Goal: Information Seeking & Learning: Learn about a topic

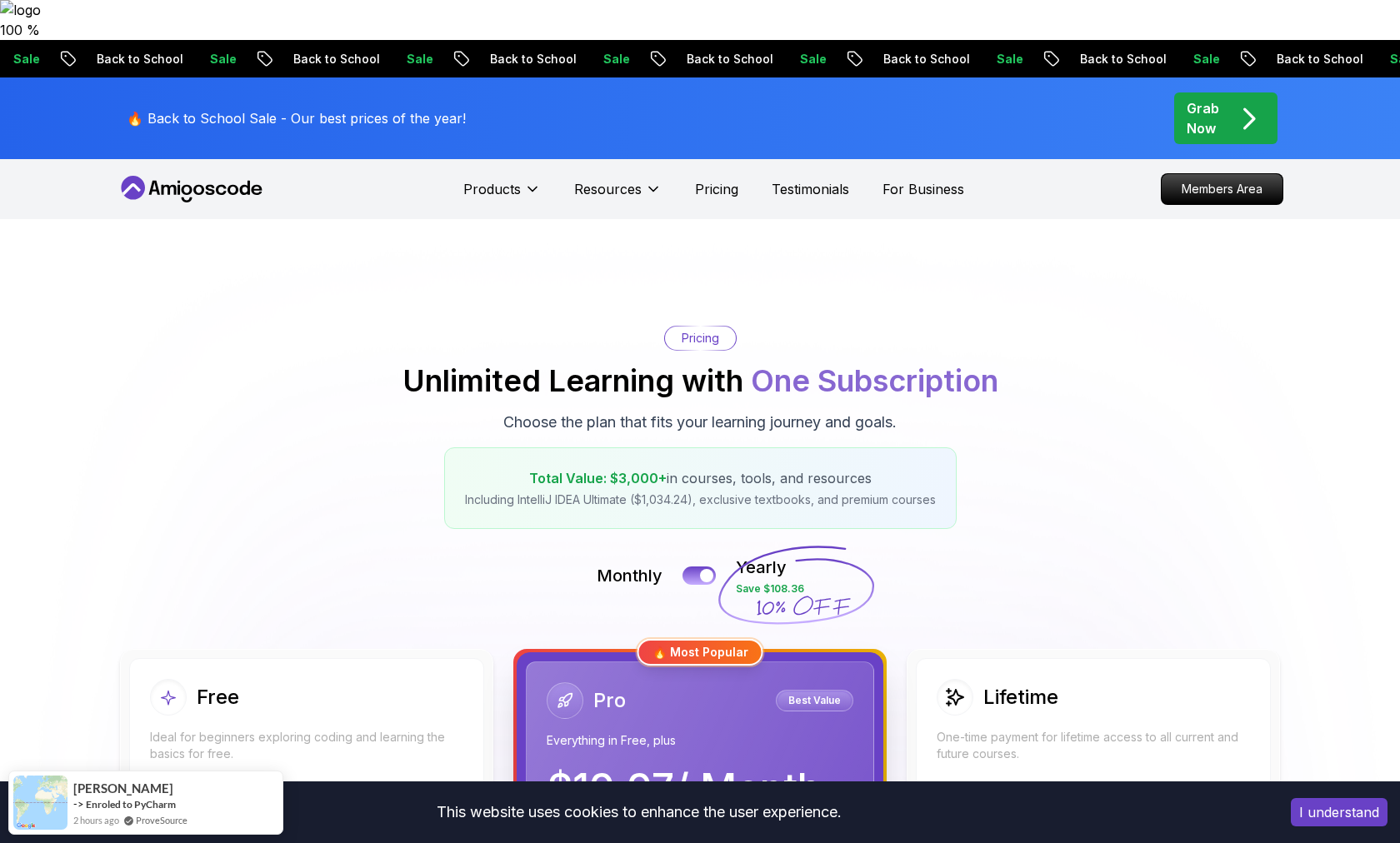
click at [1189, 92] on span "pre-order" at bounding box center [1225, 118] width 104 height 51
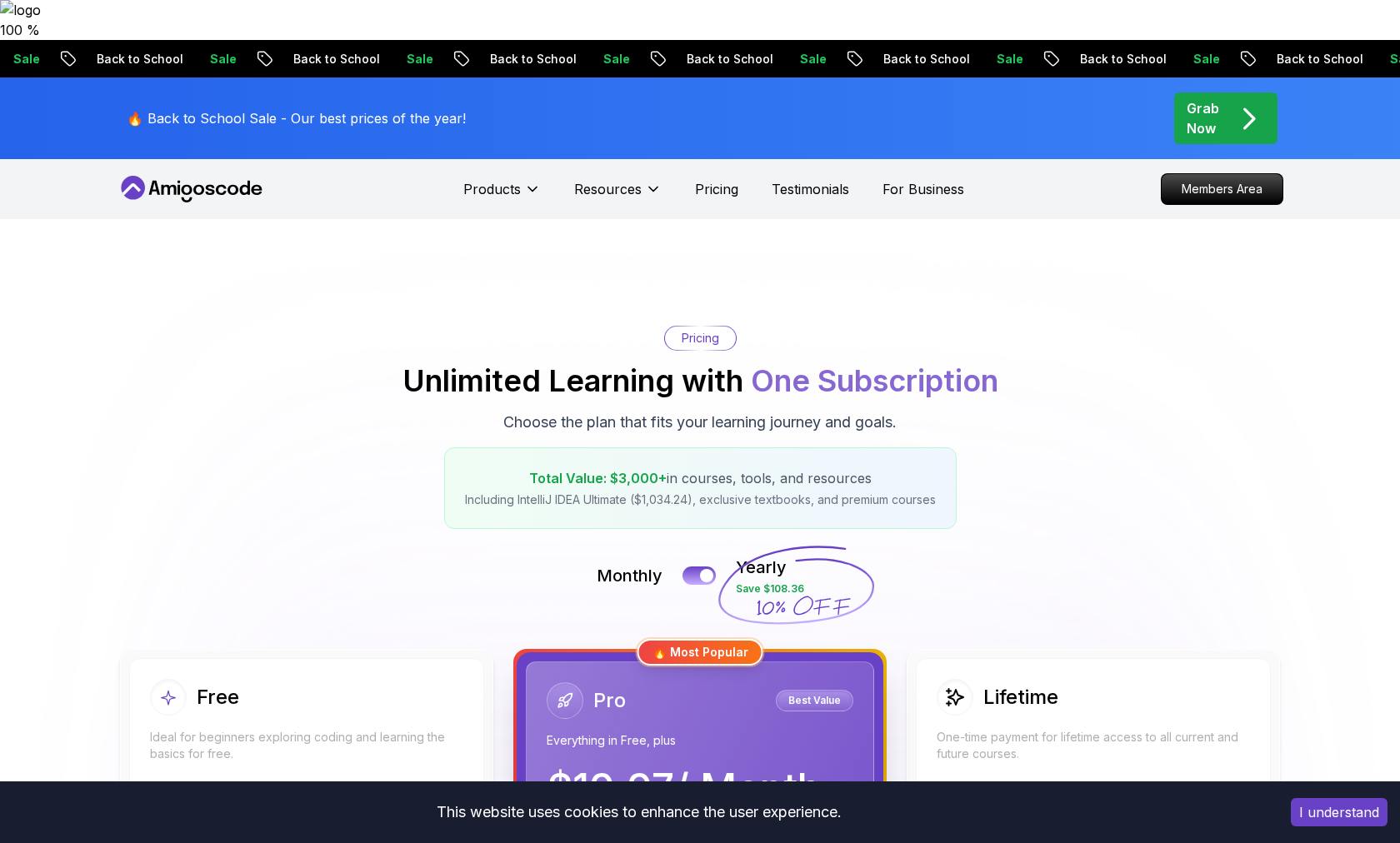
click at [1201, 98] on p "Grab Now" at bounding box center [1203, 118] width 33 height 40
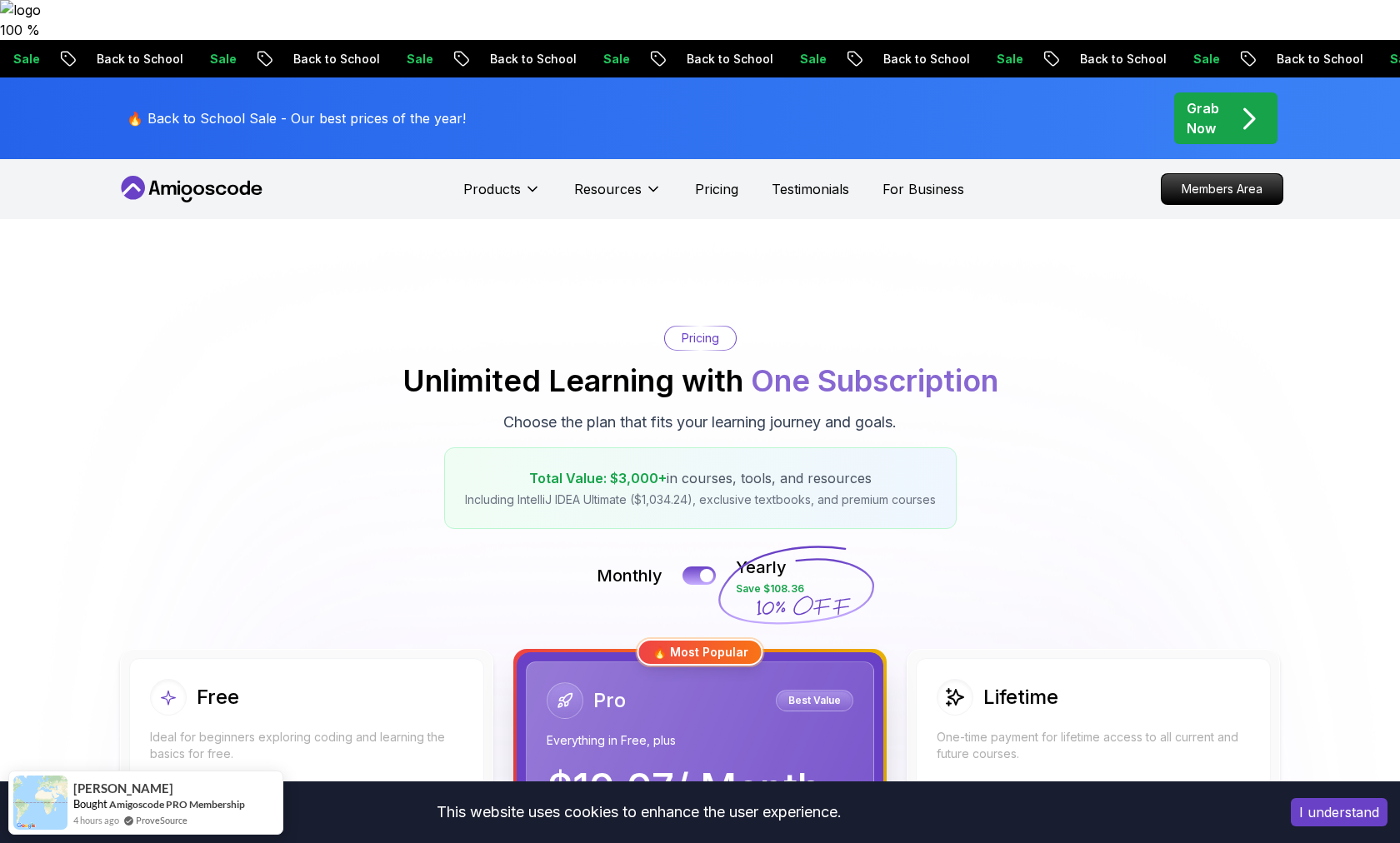
click at [1196, 98] on p "Grab Now" at bounding box center [1203, 118] width 33 height 40
click at [1195, 98] on p "Grab Now" at bounding box center [1203, 118] width 33 height 40
click at [1196, 98] on p "Grab Now" at bounding box center [1203, 118] width 33 height 40
click at [1209, 98] on p "Grab Now" at bounding box center [1203, 118] width 33 height 40
click at [821, 326] on div "Pricing Unlimited Learning with One Subscription Choose the plan that fits your…" at bounding box center [700, 428] width 1167 height 204
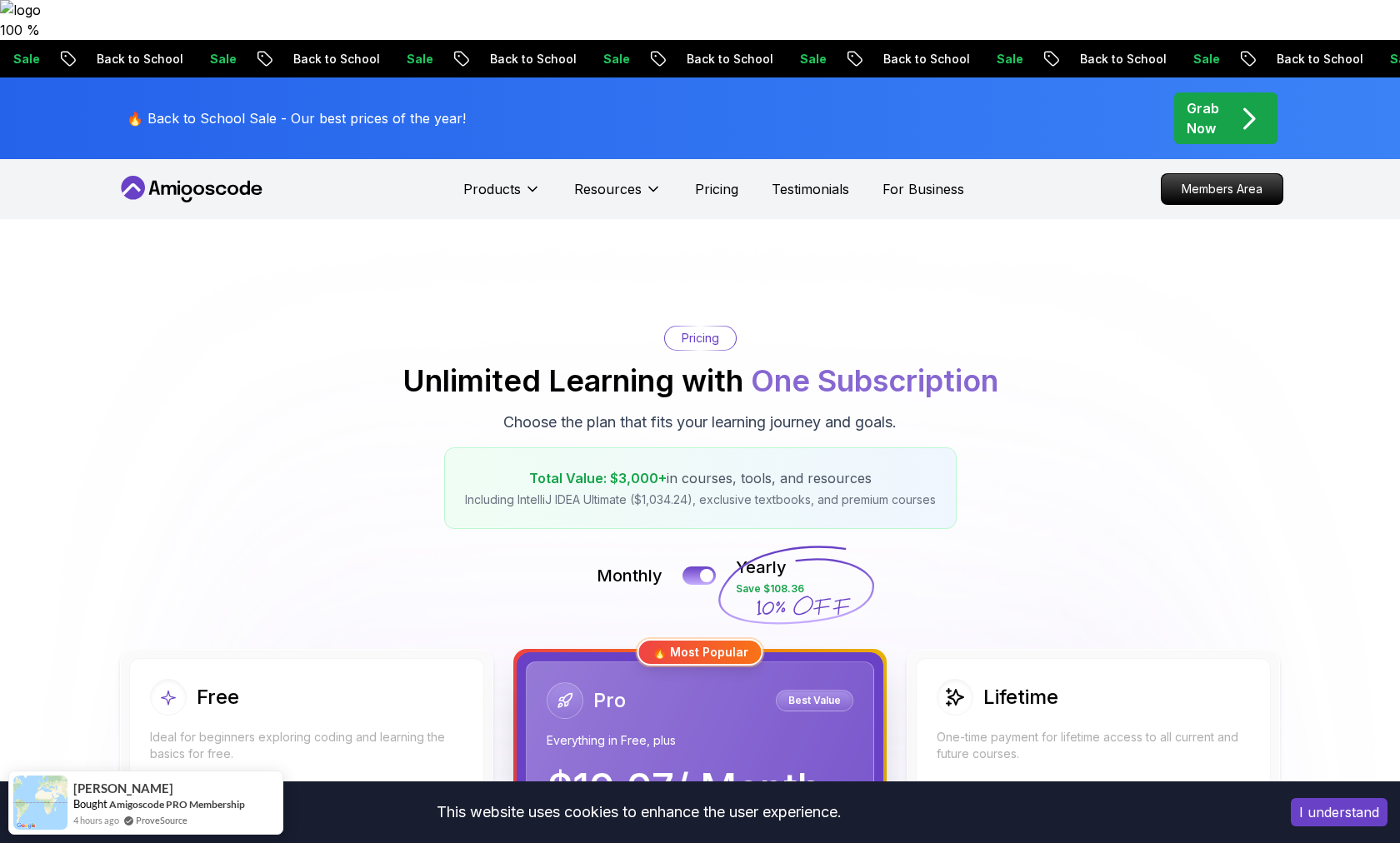
click at [1347, 820] on button "I understand" at bounding box center [1339, 812] width 97 height 28
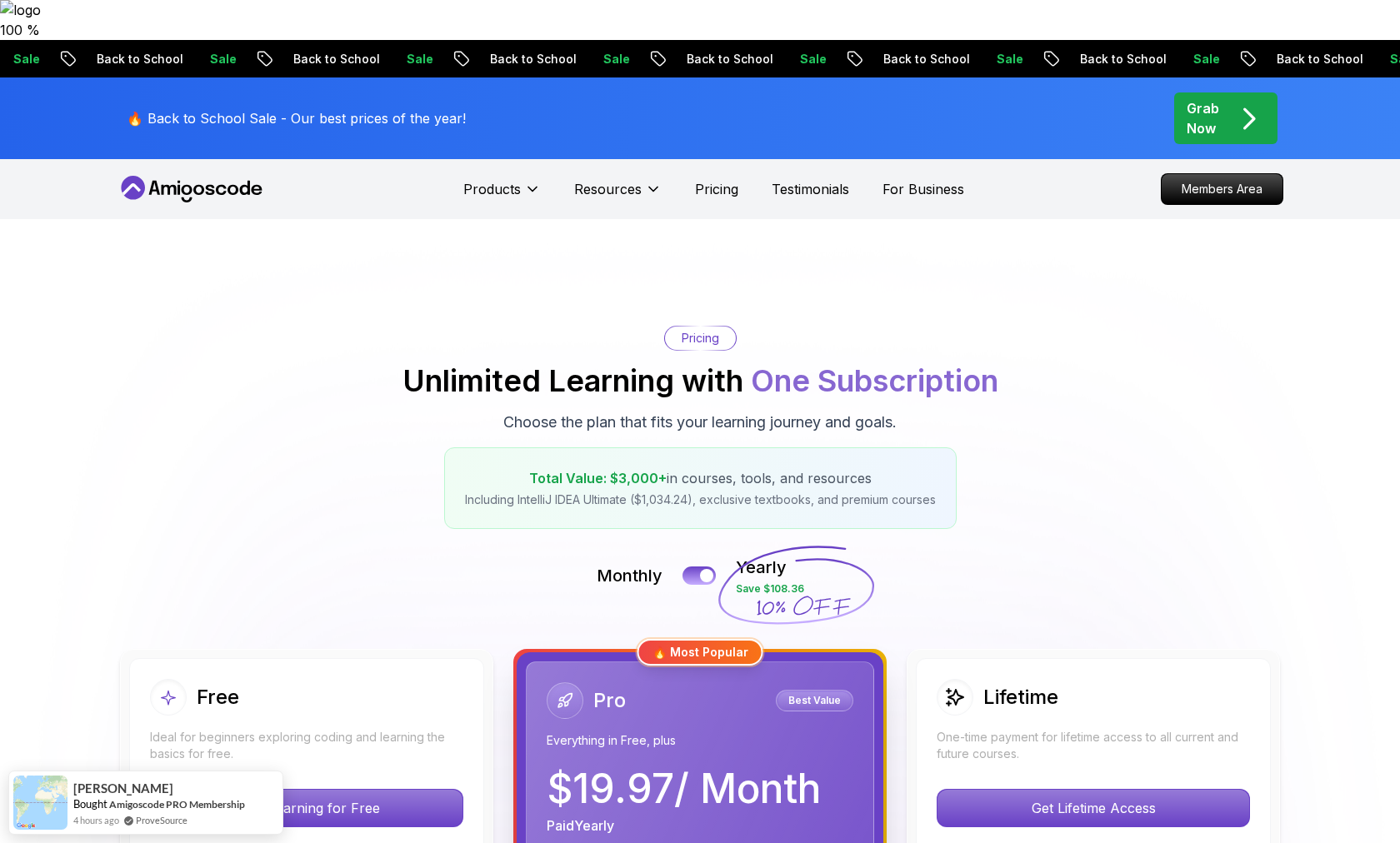
click at [1219, 98] on p "Grab Now" at bounding box center [1203, 118] width 33 height 40
click at [1181, 92] on span "pre-order" at bounding box center [1225, 118] width 104 height 51
click at [1243, 103] on icon "pre-order" at bounding box center [1249, 119] width 33 height 33
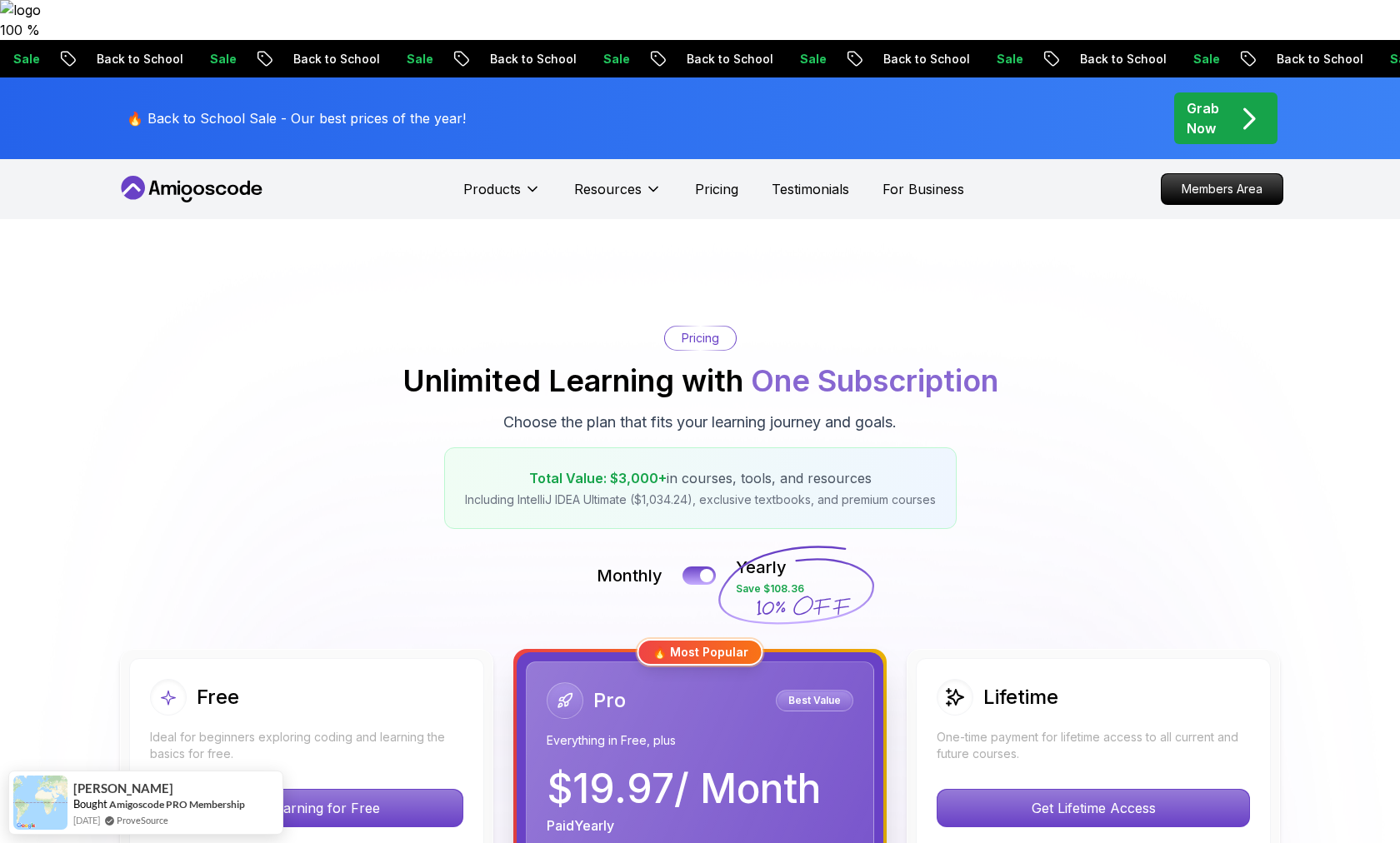
click at [1243, 103] on icon "pre-order" at bounding box center [1249, 119] width 33 height 33
click at [173, 176] on icon at bounding box center [191, 189] width 150 height 27
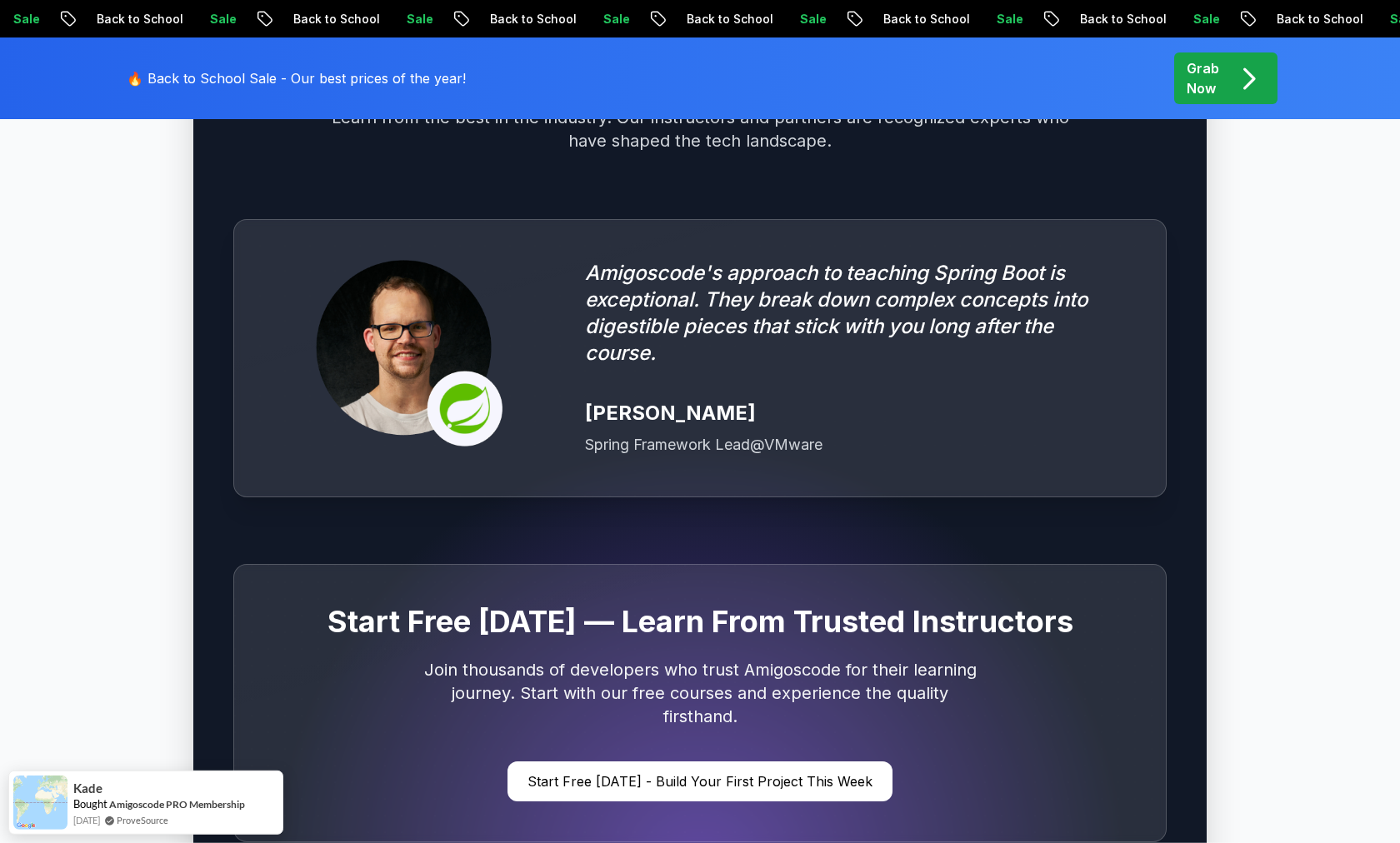
scroll to position [4657, 0]
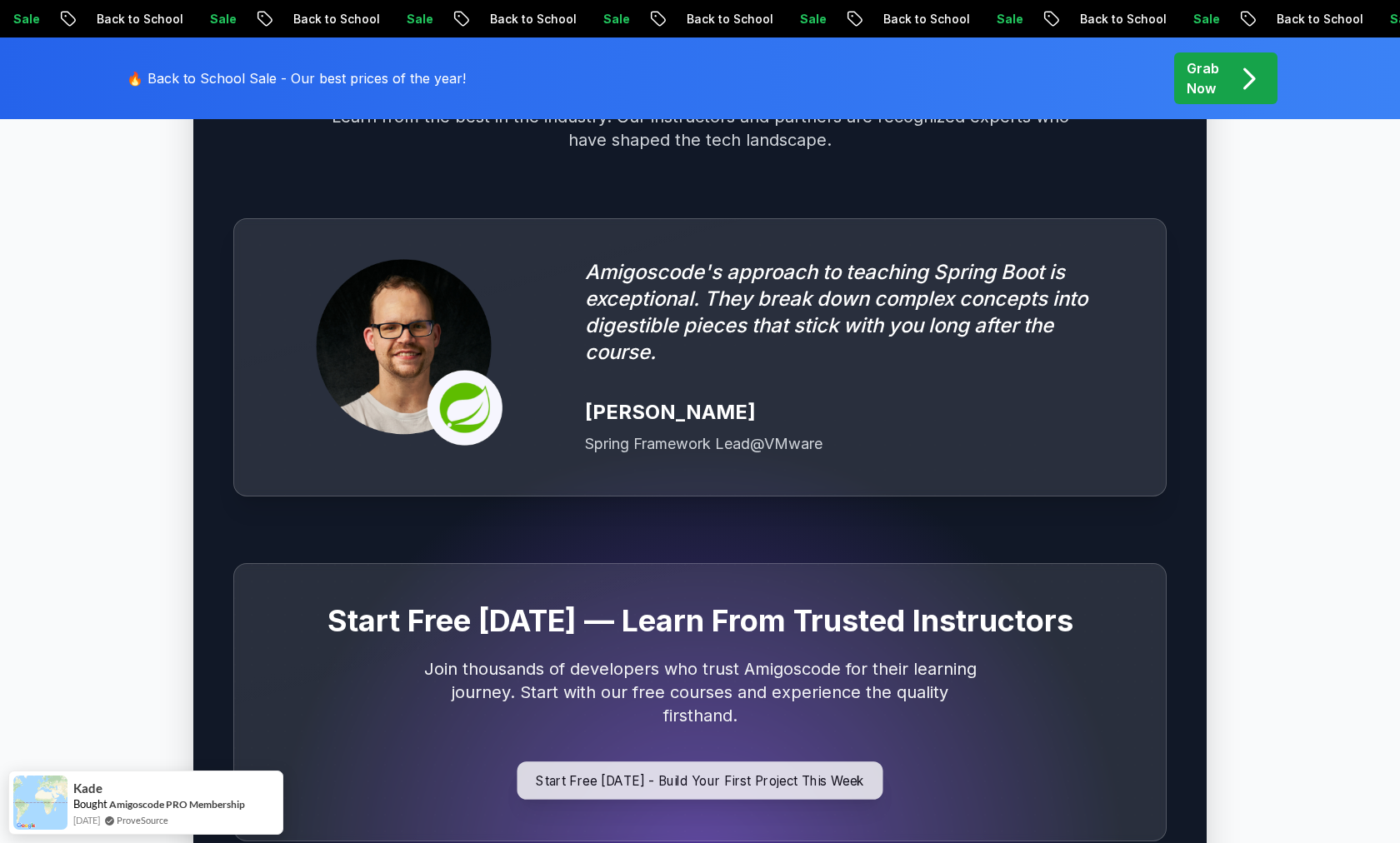
click at [622, 762] on p "Start Free Today - Build Your First Project This Week" at bounding box center [700, 780] width 366 height 38
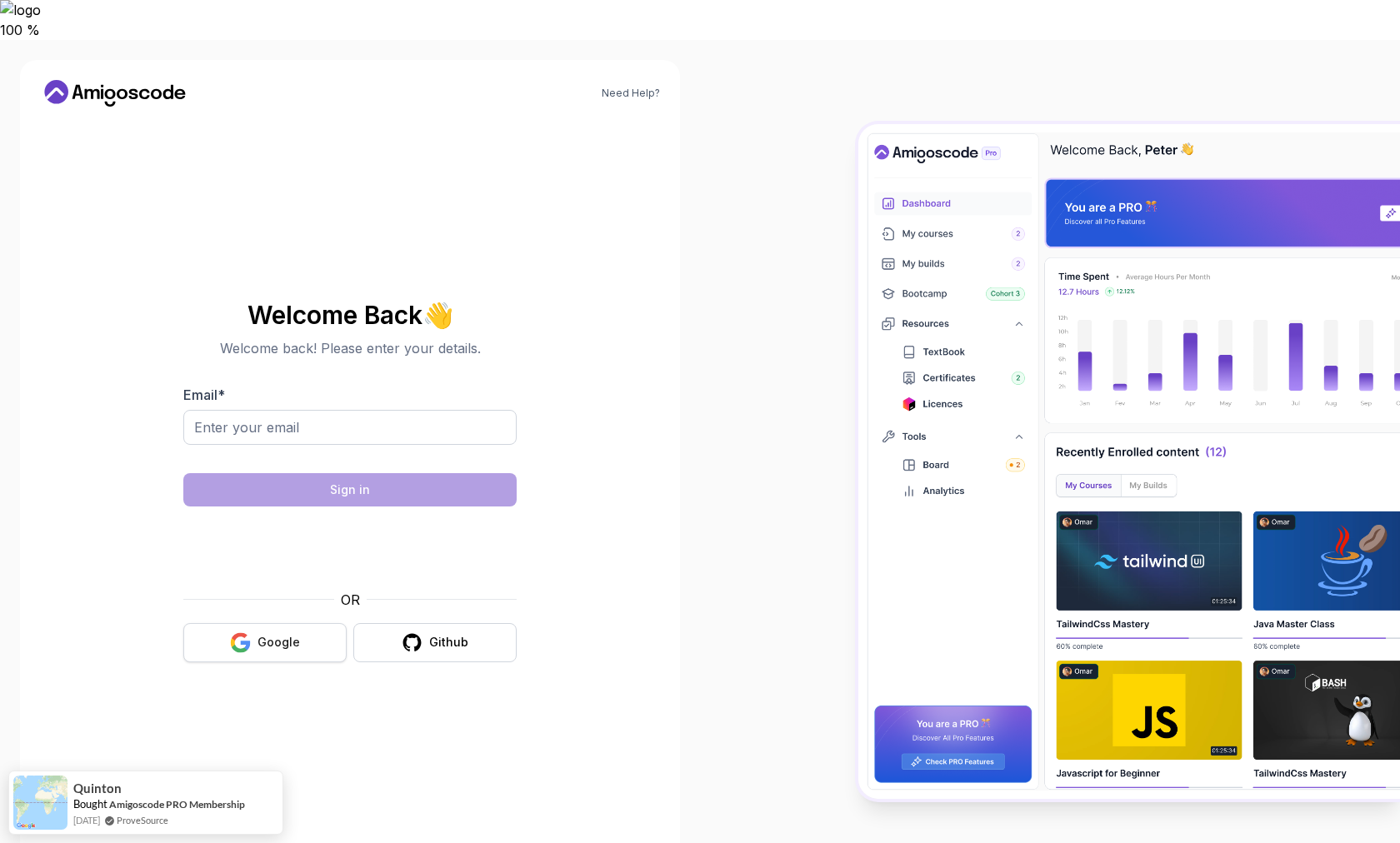
click at [265, 634] on div "Google" at bounding box center [279, 642] width 43 height 17
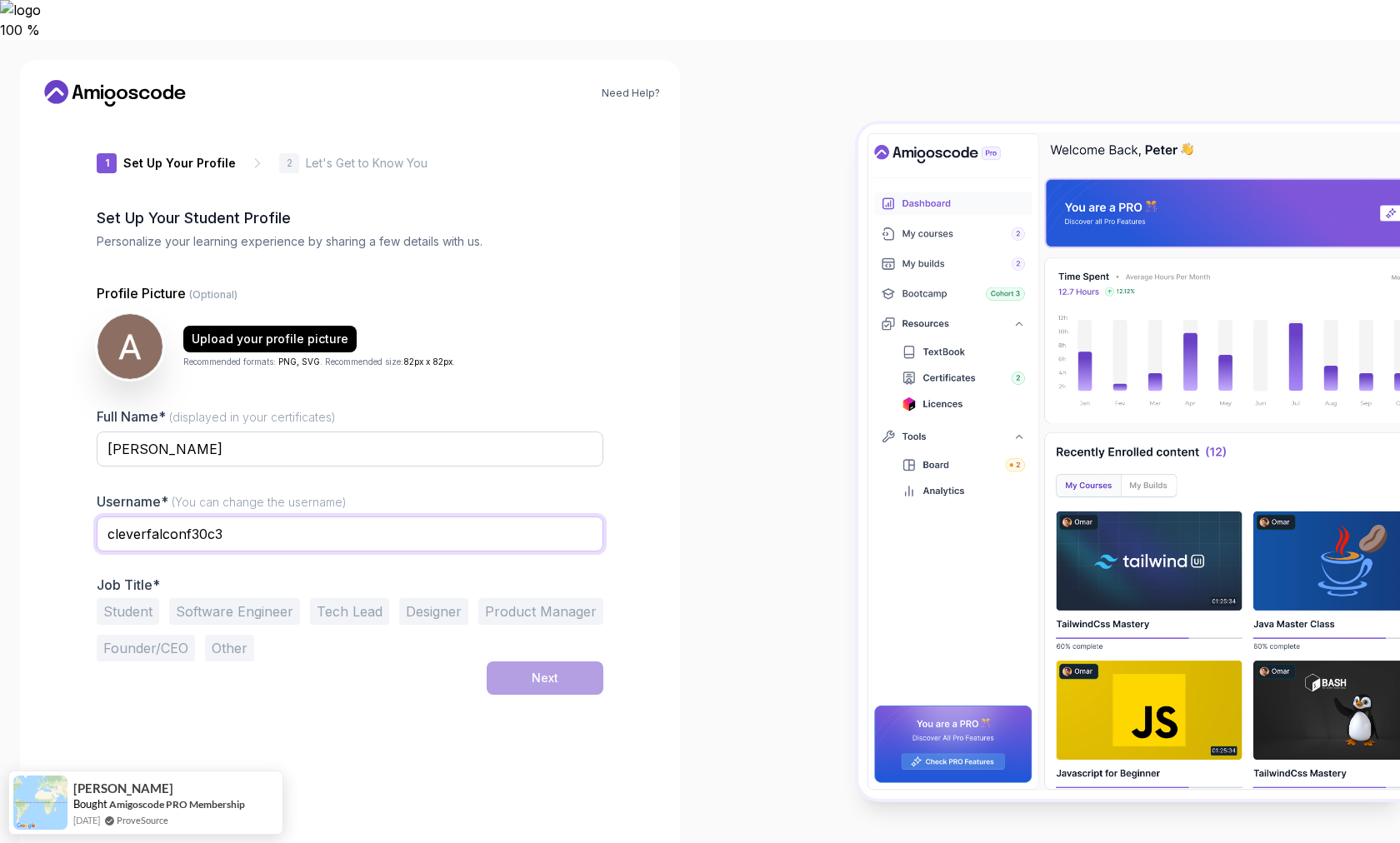
click at [307, 516] on input "cleverfalconf30c3" at bounding box center [350, 533] width 507 height 35
type input "cleverfalconf30c"
type input "aliaitrahou"
click at [134, 598] on button "Student" at bounding box center [128, 611] width 63 height 27
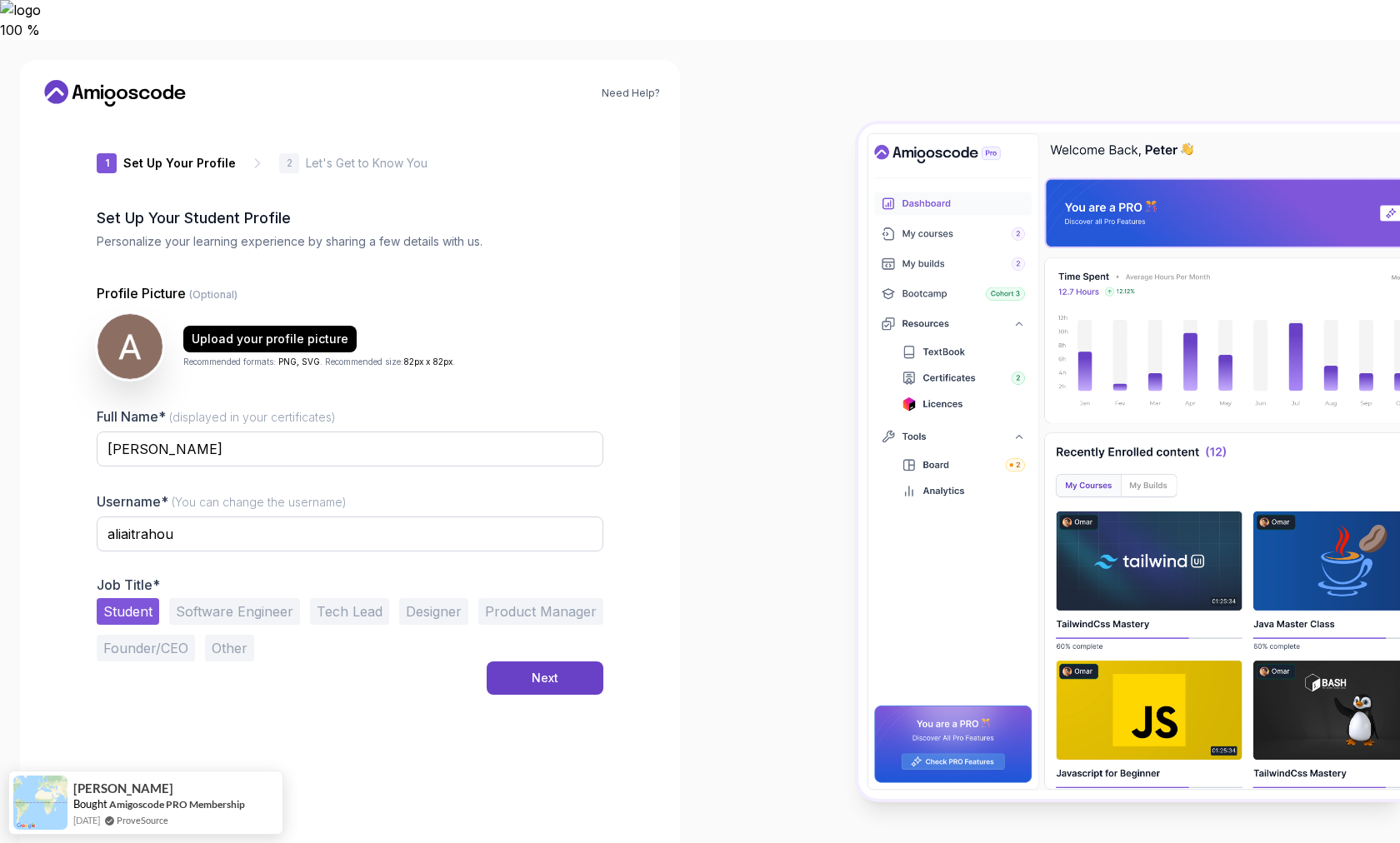
click at [244, 598] on button "Software Engineer" at bounding box center [234, 611] width 131 height 27
click at [134, 598] on button "Student" at bounding box center [128, 611] width 63 height 27
click at [551, 669] on div "Next" at bounding box center [544, 678] width 27 height 17
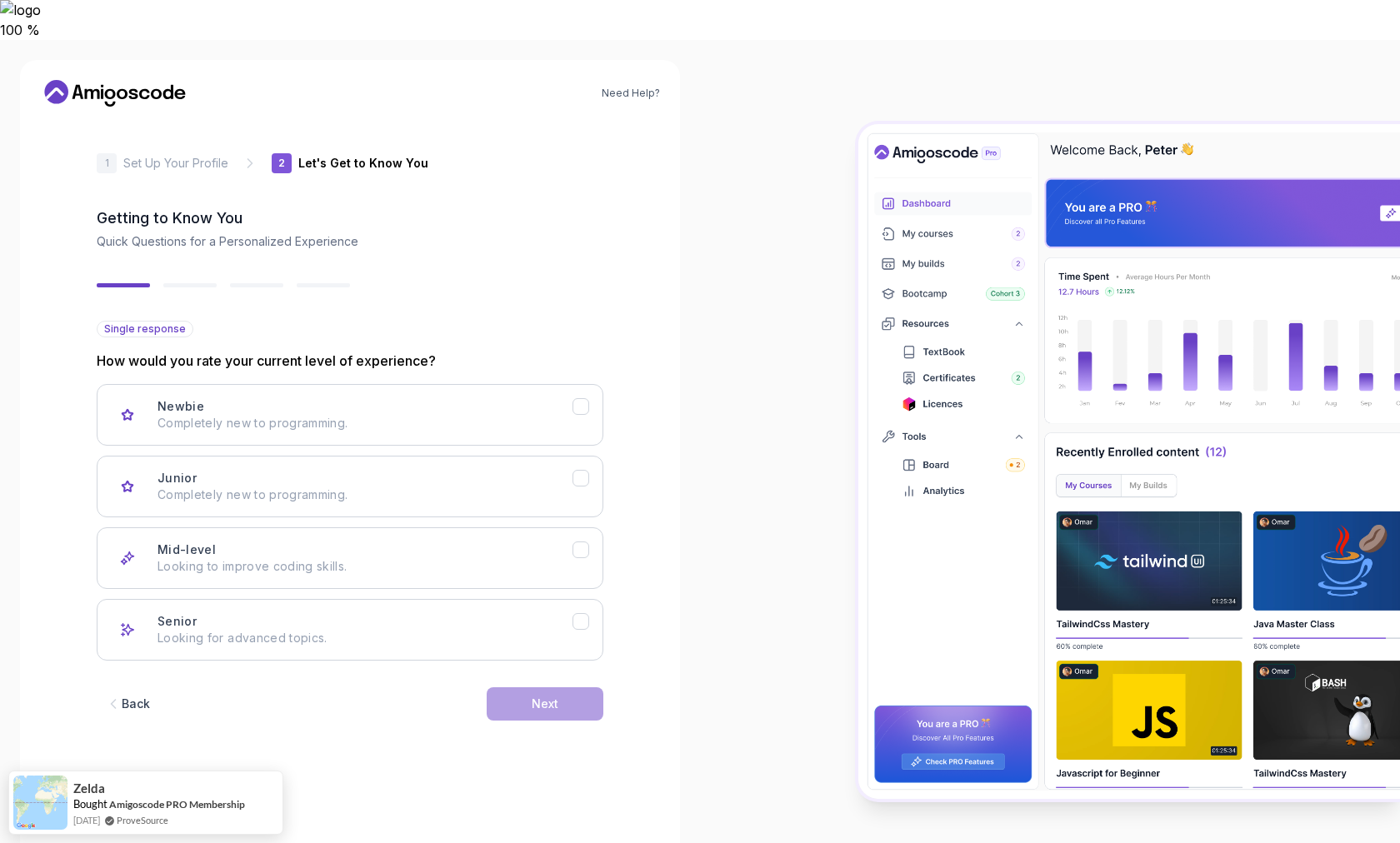
click at [605, 445] on div "2 Let's Get to Know You 1 Set Up Your Profile 2 Let's Get to Know You Getting t…" at bounding box center [350, 482] width 560 height 724
click at [590, 456] on button "Junior Completely new to programming." at bounding box center [350, 486] width 507 height 62
click at [562, 687] on button "Next" at bounding box center [544, 704] width 117 height 34
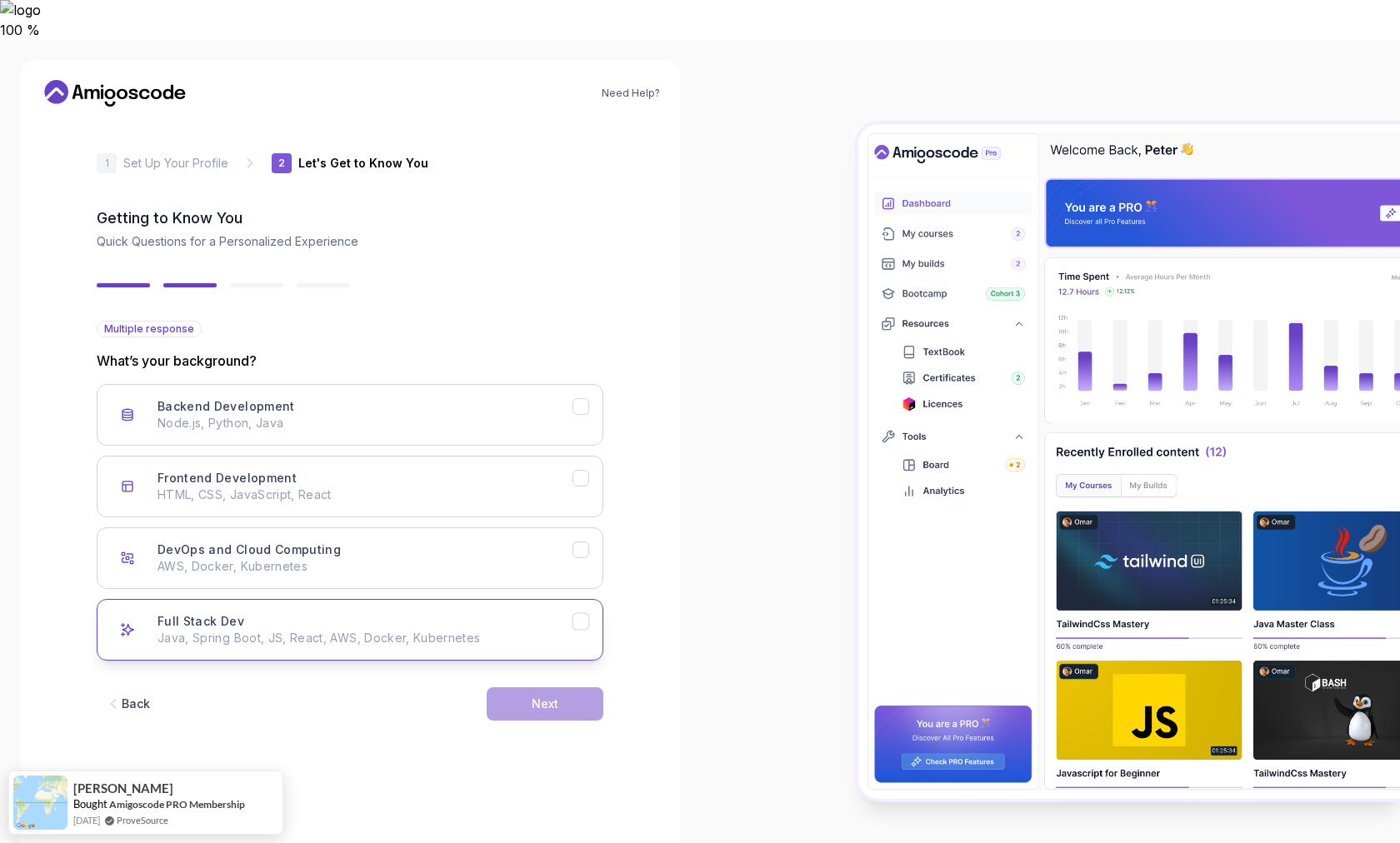
click at [557, 613] on div "Full Stack Dev Java, Spring Boot, JS, React, AWS, Docker, Kubernetes" at bounding box center [365, 630] width 415 height 34
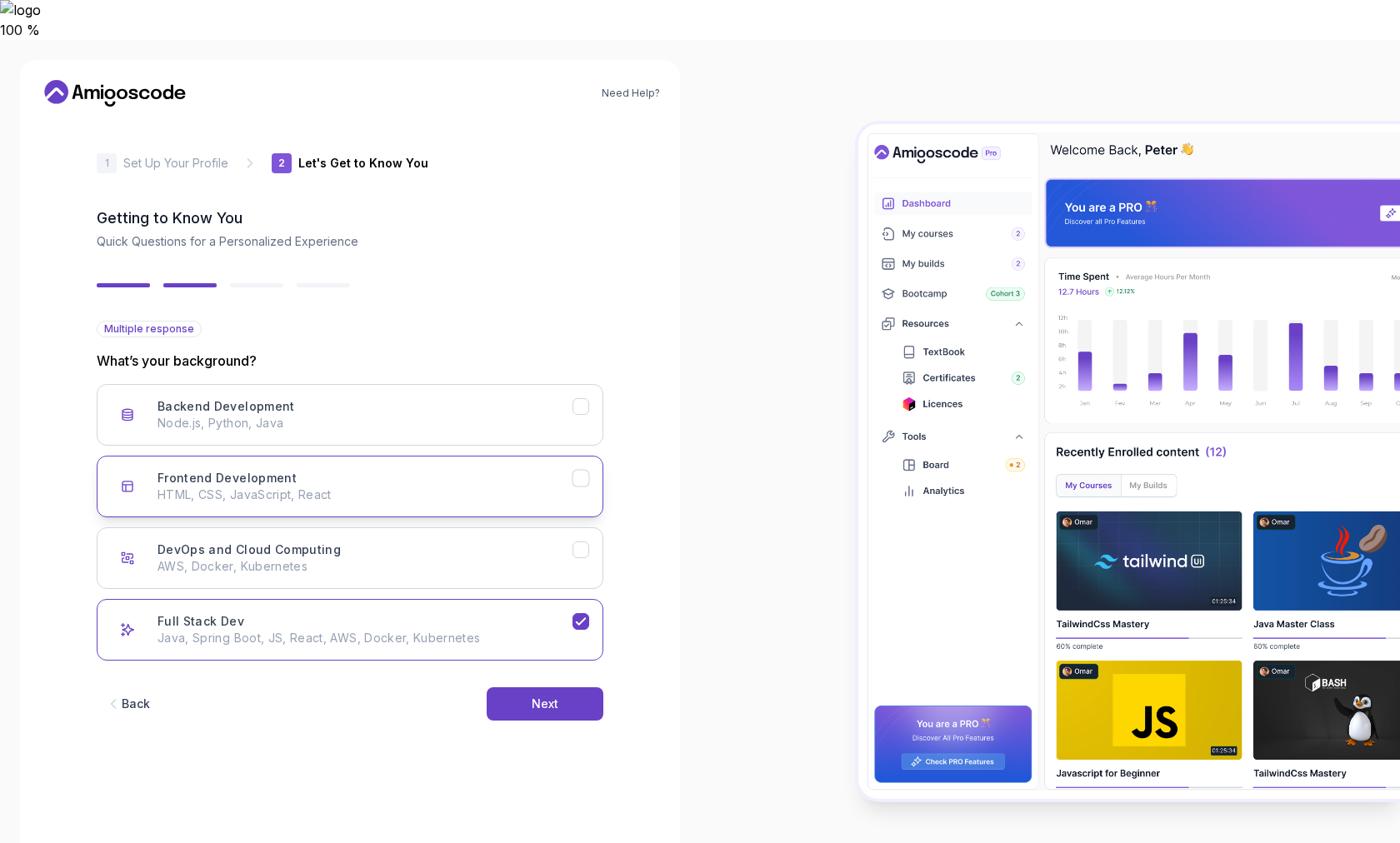
click at [543, 486] on p "HTML, CSS, JavaScript, React" at bounding box center [365, 495] width 415 height 17
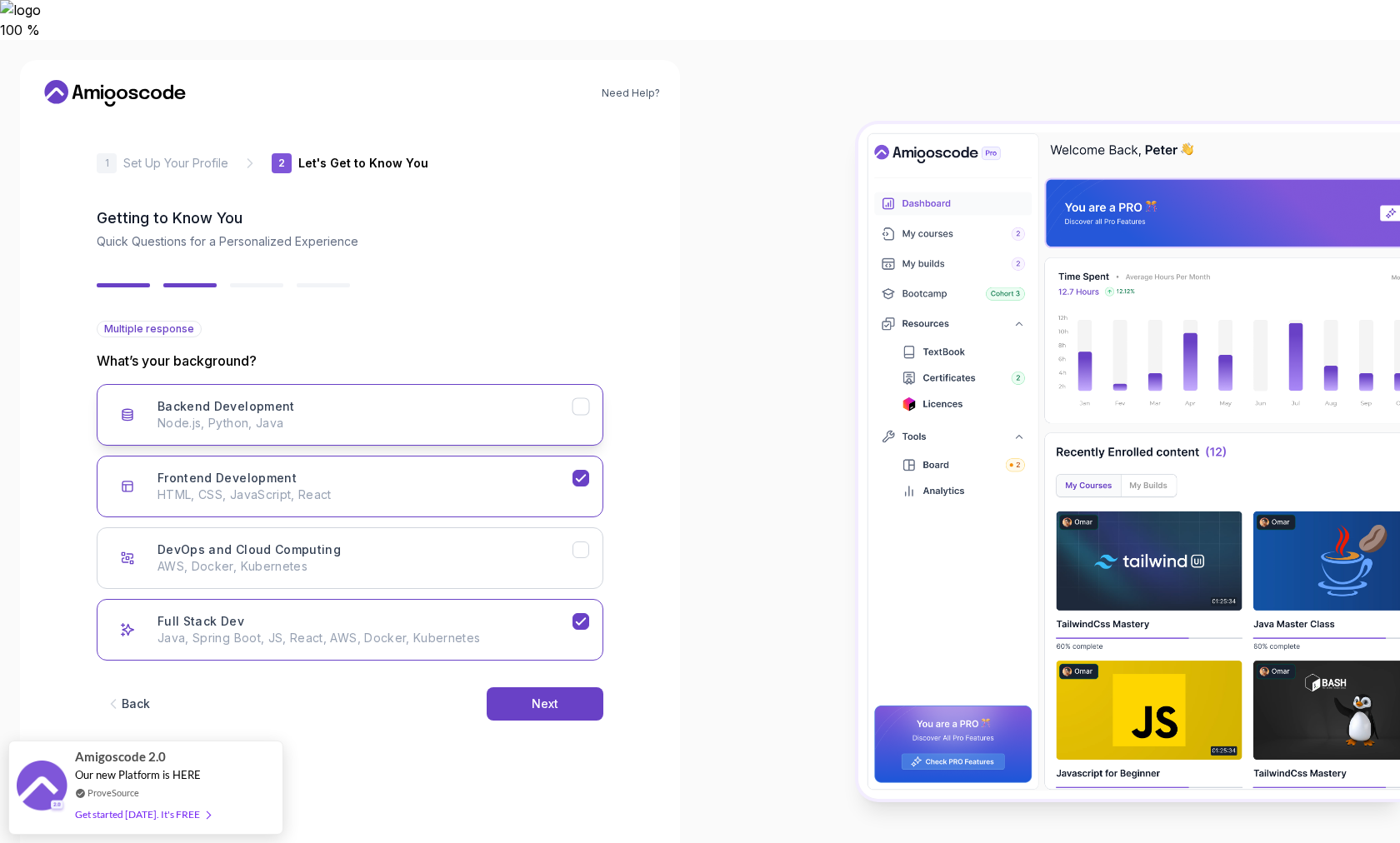
click at [531, 414] on p "Node.js, Python, Java" at bounding box center [365, 423] width 415 height 17
click at [573, 613] on div "Full Stack Dev" at bounding box center [581, 622] width 18 height 18
click at [538, 695] on div "Next" at bounding box center [544, 704] width 27 height 17
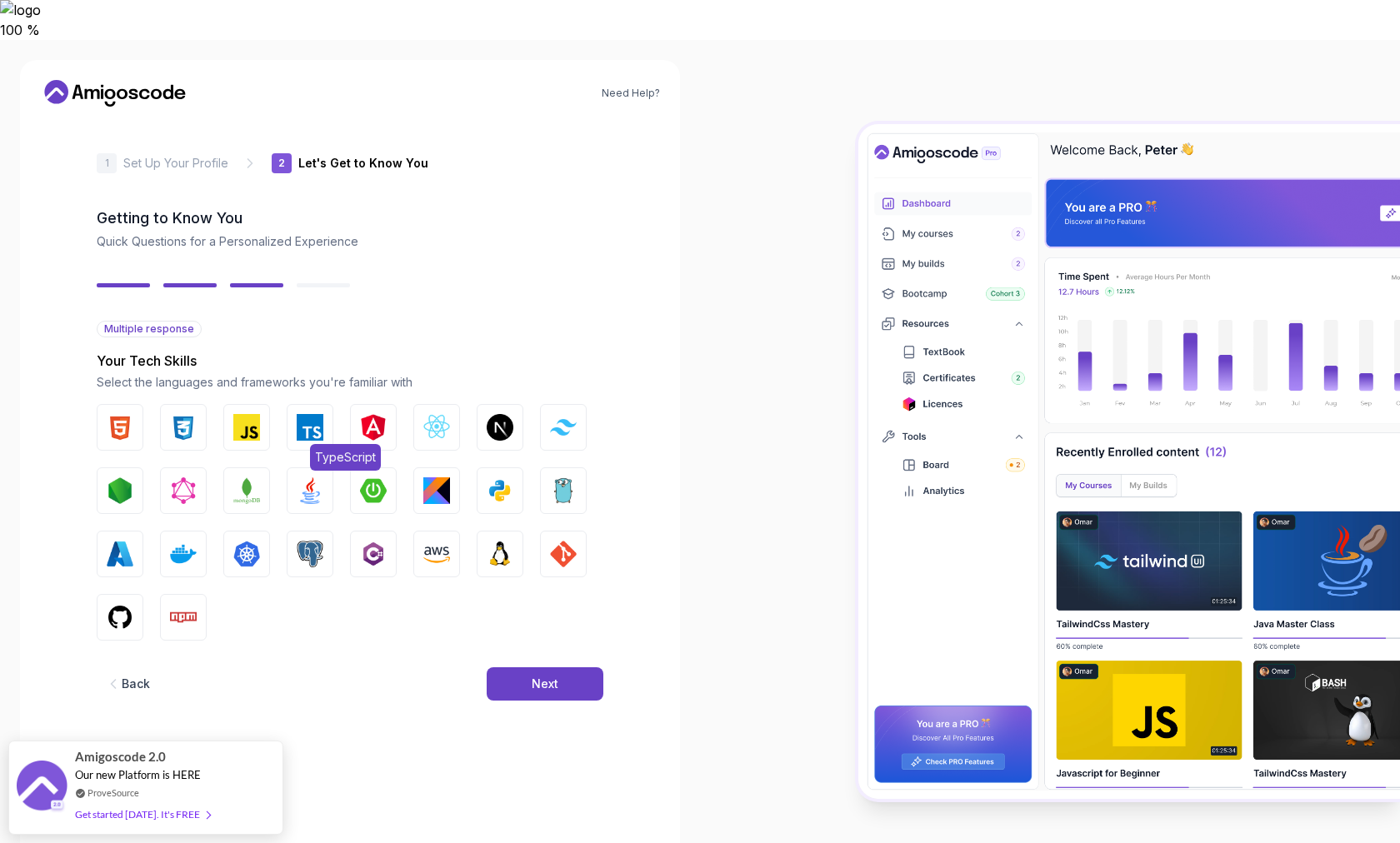
click at [318, 414] on img "button" at bounding box center [310, 428] width 27 height 27
click at [237, 405] on button "JavaScript" at bounding box center [247, 428] width 47 height 47
drag, startPoint x: 196, startPoint y: 397, endPoint x: 184, endPoint y: 399, distance: 12.2
click at [194, 414] on img "button" at bounding box center [183, 428] width 27 height 27
click at [114, 414] on img "button" at bounding box center [120, 428] width 27 height 27
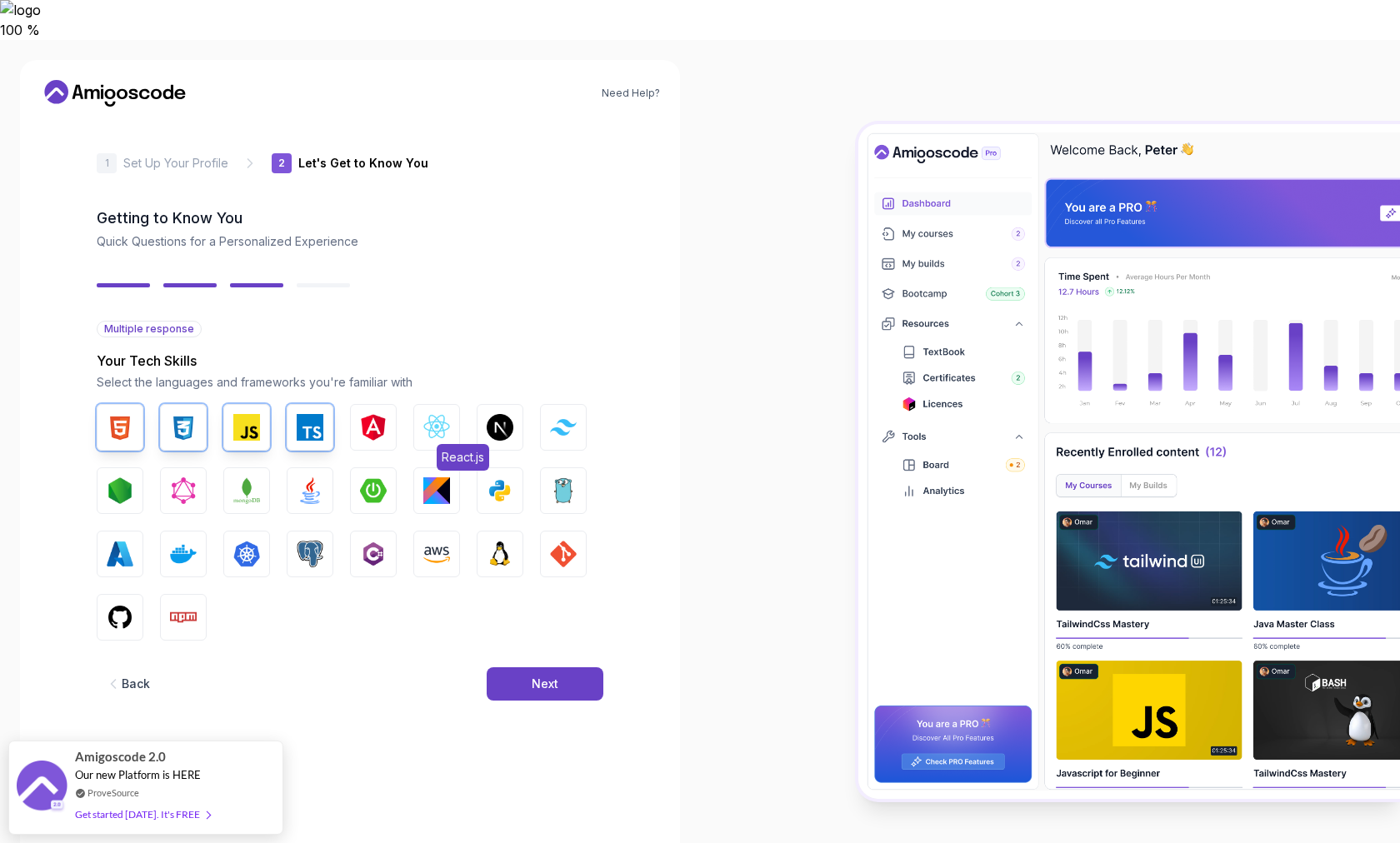
drag, startPoint x: 416, startPoint y: 395, endPoint x: 454, endPoint y: 399, distance: 38.2
click at [416, 404] on button "React.js" at bounding box center [437, 428] width 47 height 47
click at [515, 404] on button "Next.js" at bounding box center [500, 428] width 47 height 47
click at [551, 419] on img "button" at bounding box center [563, 427] width 27 height 16
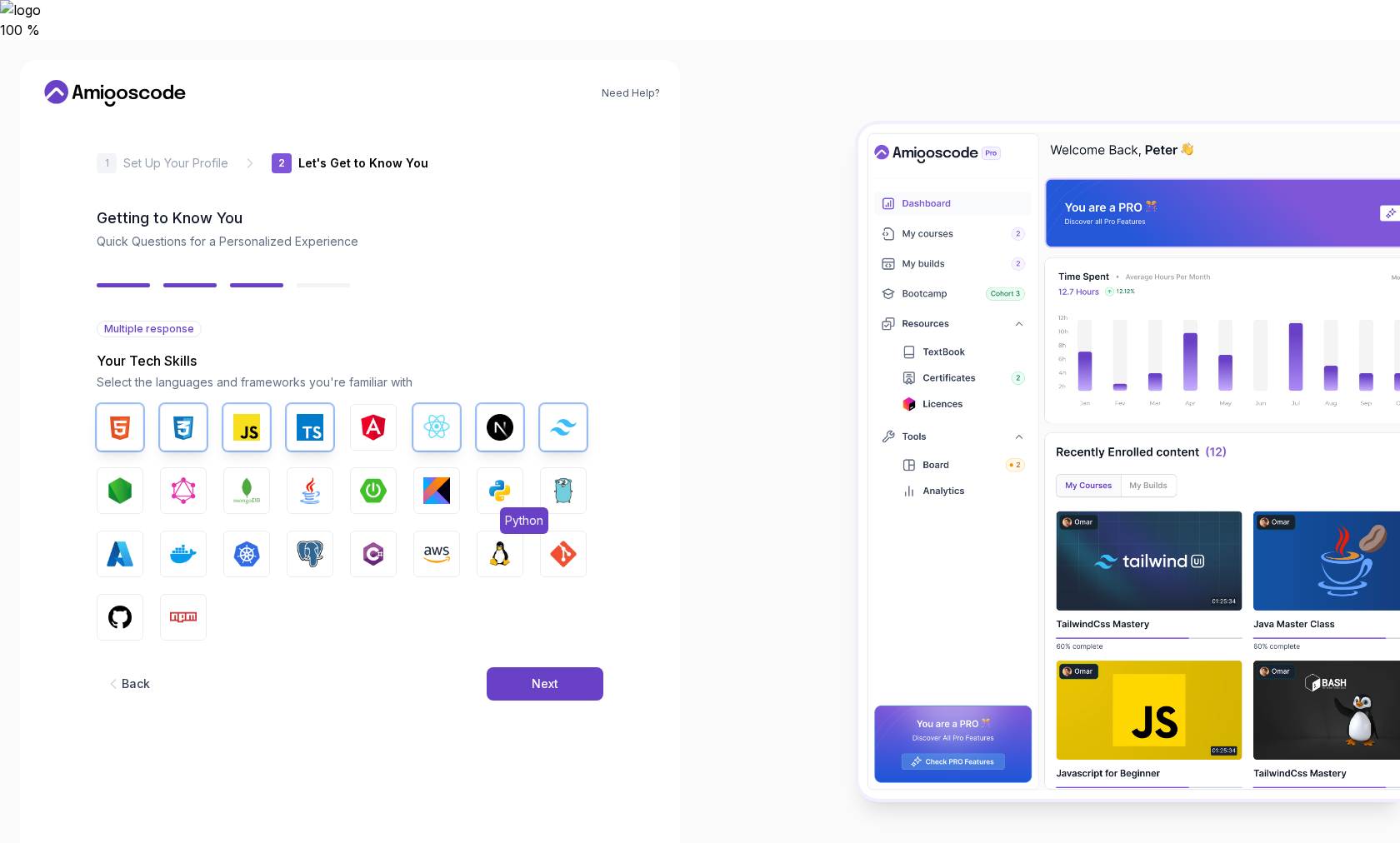
click at [487, 468] on button "Python" at bounding box center [500, 491] width 47 height 47
click at [302, 477] on img "button" at bounding box center [310, 490] width 27 height 27
click at [104, 468] on button "Node.js" at bounding box center [120, 491] width 47 height 47
click at [177, 541] on img "button" at bounding box center [183, 554] width 27 height 27
click at [110, 604] on img "button" at bounding box center [120, 617] width 27 height 27
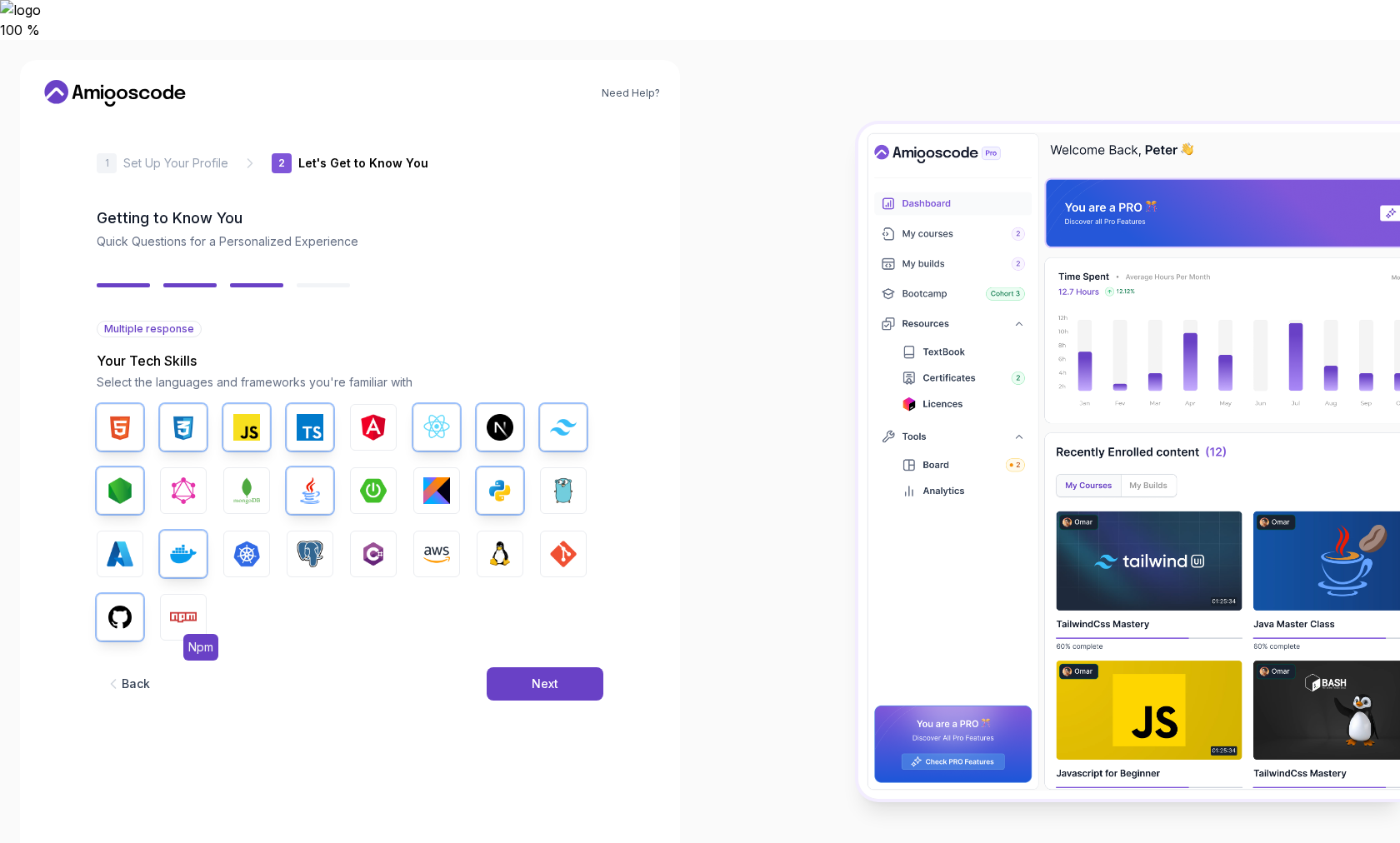
click at [193, 604] on img "button" at bounding box center [183, 617] width 27 height 27
click at [556, 541] on img "button" at bounding box center [563, 554] width 27 height 27
click at [315, 541] on img "button" at bounding box center [310, 554] width 27 height 27
click at [531, 667] on button "Next" at bounding box center [544, 684] width 117 height 34
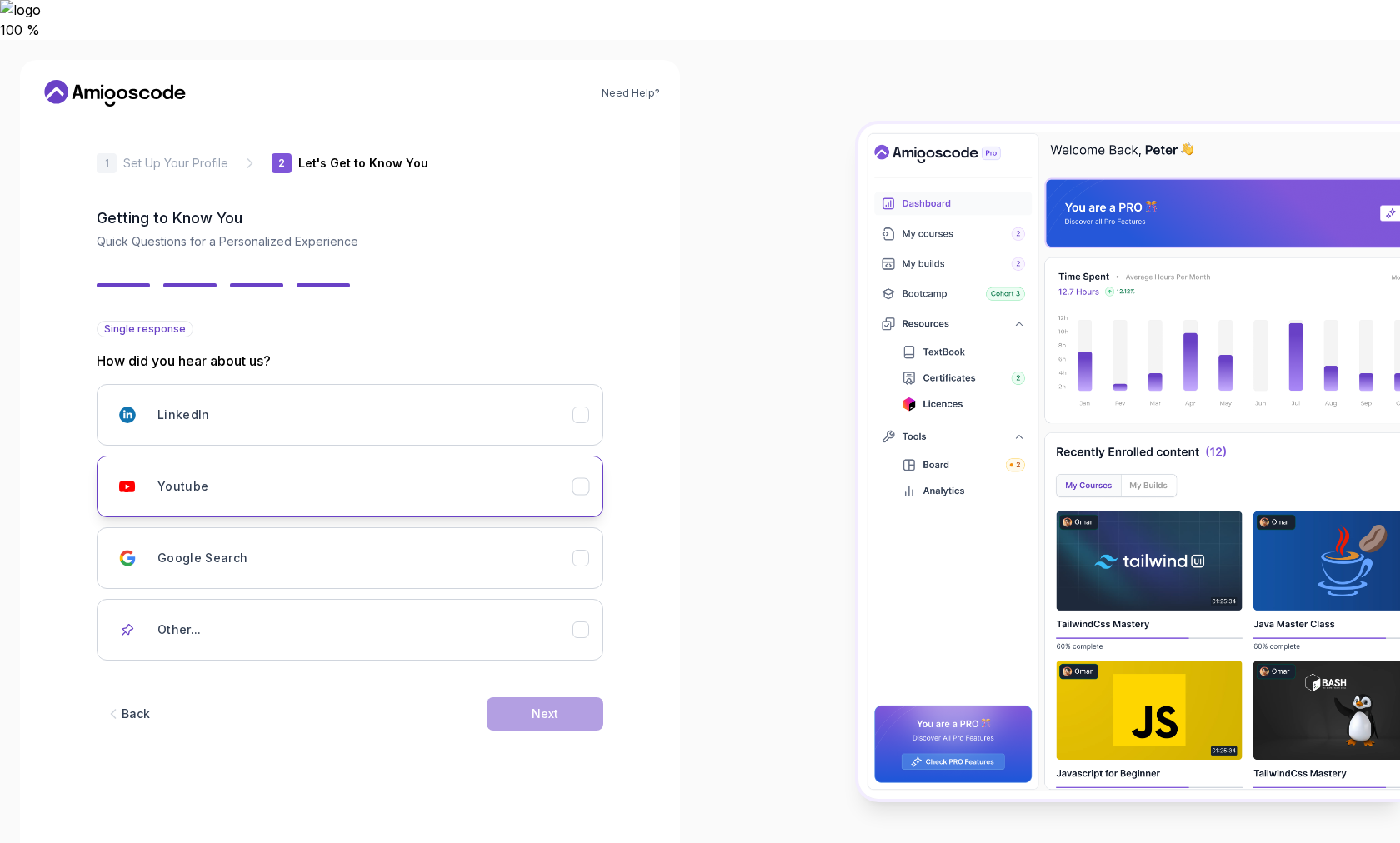
click at [372, 456] on button "Youtube" at bounding box center [350, 486] width 507 height 62
click at [502, 697] on button "Next" at bounding box center [544, 714] width 117 height 34
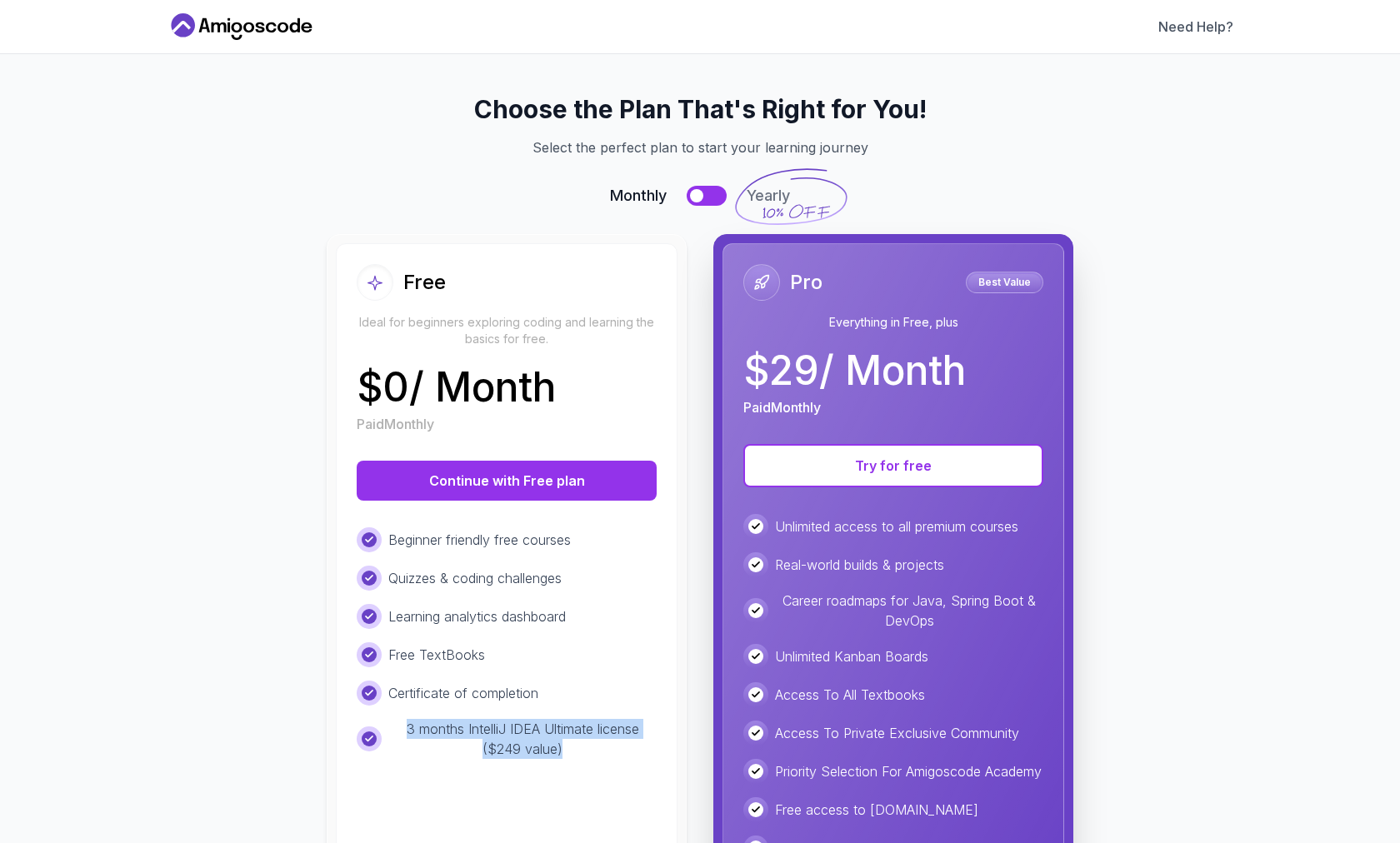
drag, startPoint x: 774, startPoint y: 196, endPoint x: 778, endPoint y: 236, distance: 40.2
click at [778, 236] on div "Choose the Plan That's Right for You! Select the perfect plan to start your lea…" at bounding box center [700, 512] width 1026 height 835
click at [772, 218] on icon at bounding box center [790, 196] width 115 height 61
click at [706, 185] on div "Monthly Yearly" at bounding box center [700, 195] width 1026 height 23
click at [708, 194] on button at bounding box center [706, 195] width 40 height 20
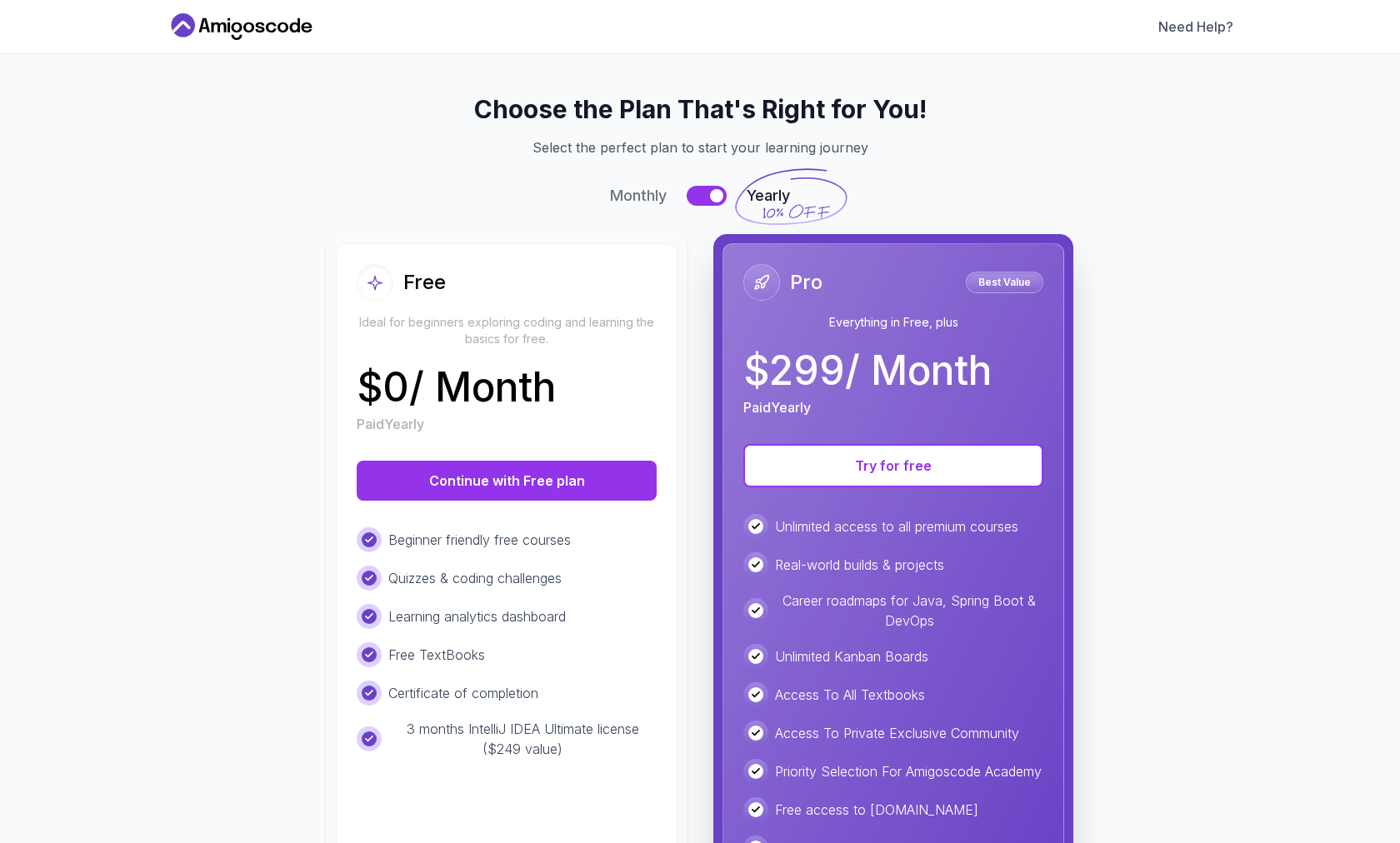
click at [708, 194] on button at bounding box center [706, 195] width 40 height 20
click at [207, 32] on icon at bounding box center [241, 26] width 150 height 27
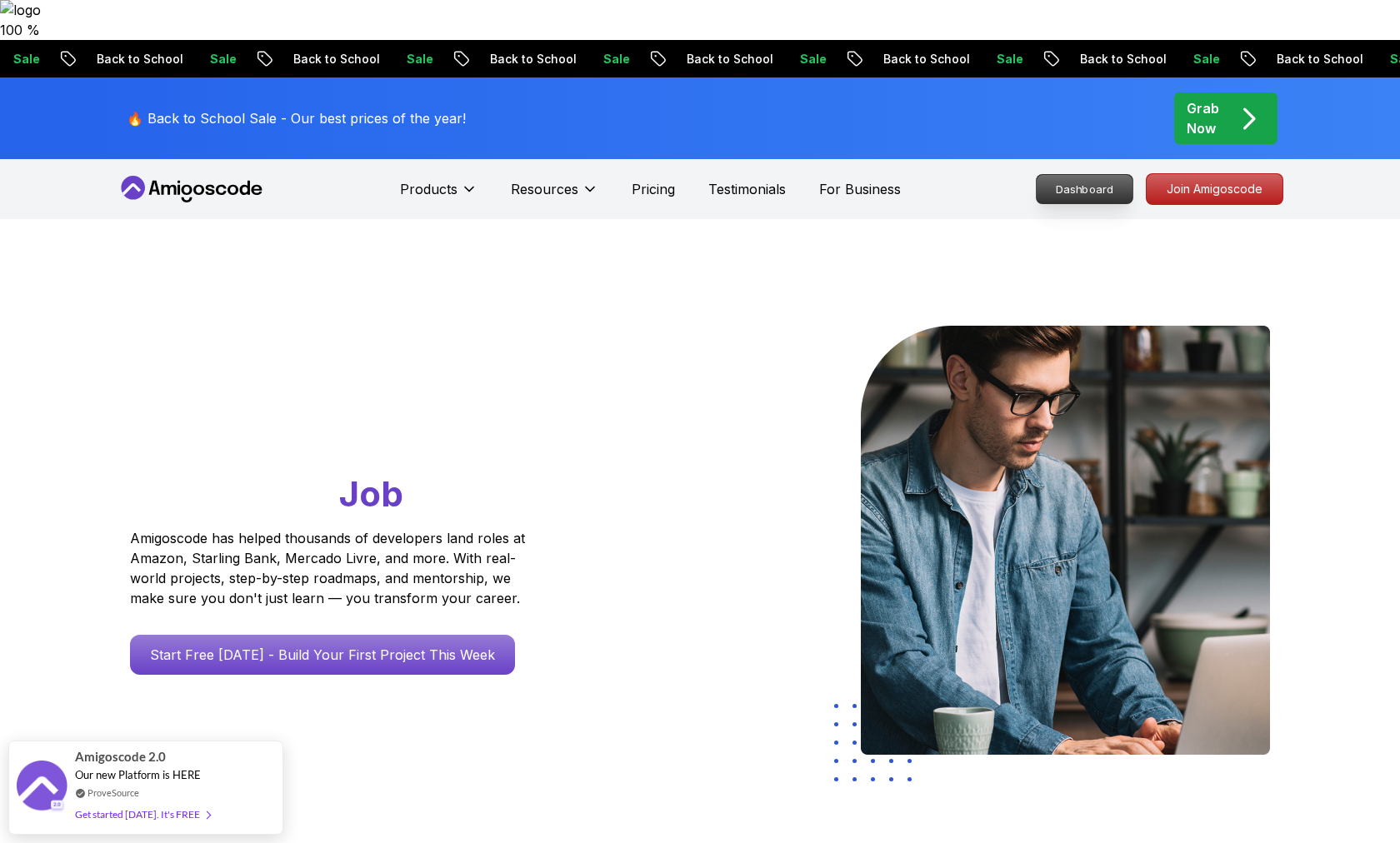
click at [1073, 175] on p "Dashboard" at bounding box center [1084, 189] width 96 height 28
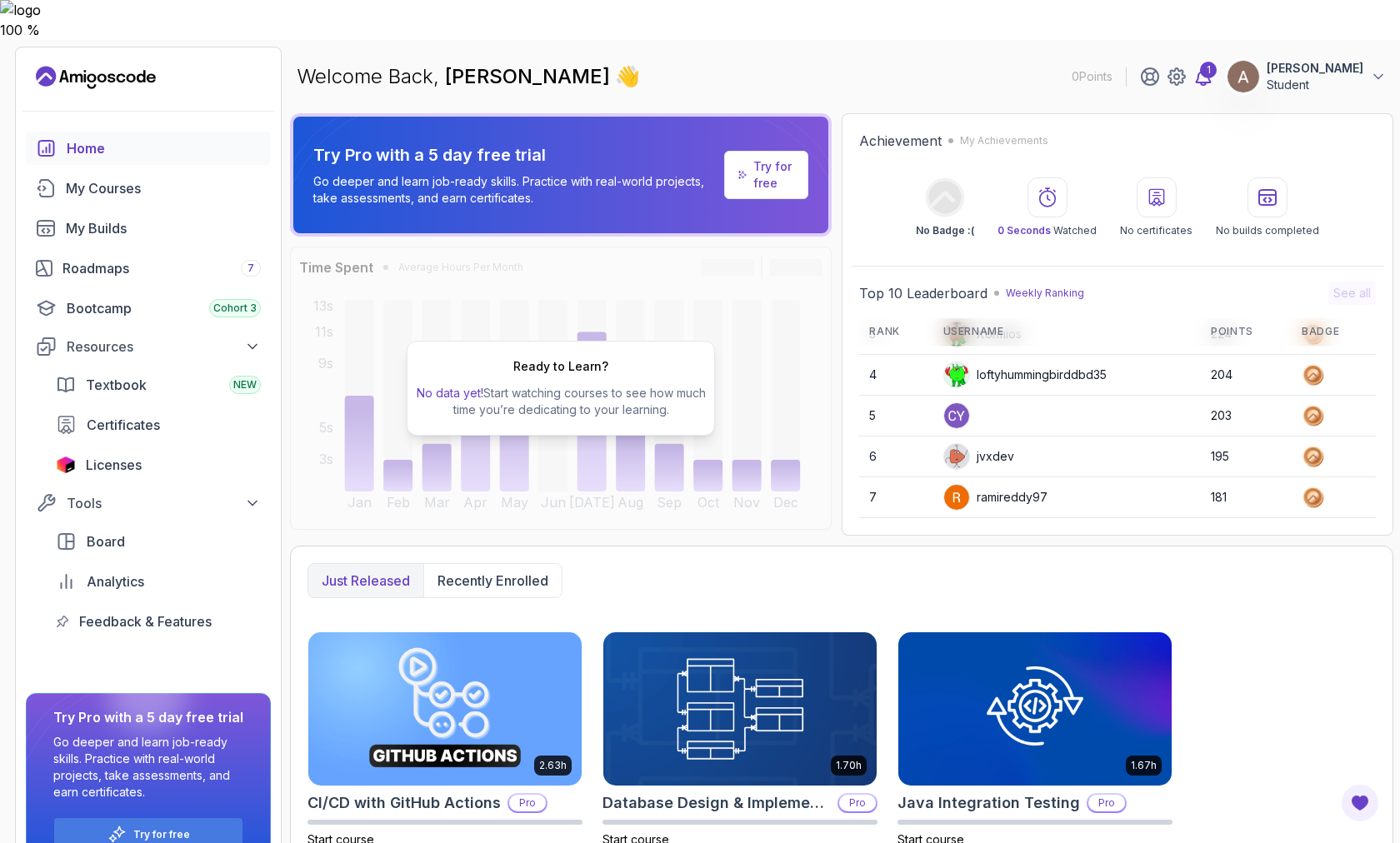
click at [1217, 62] on div "1" at bounding box center [1209, 70] width 17 height 17
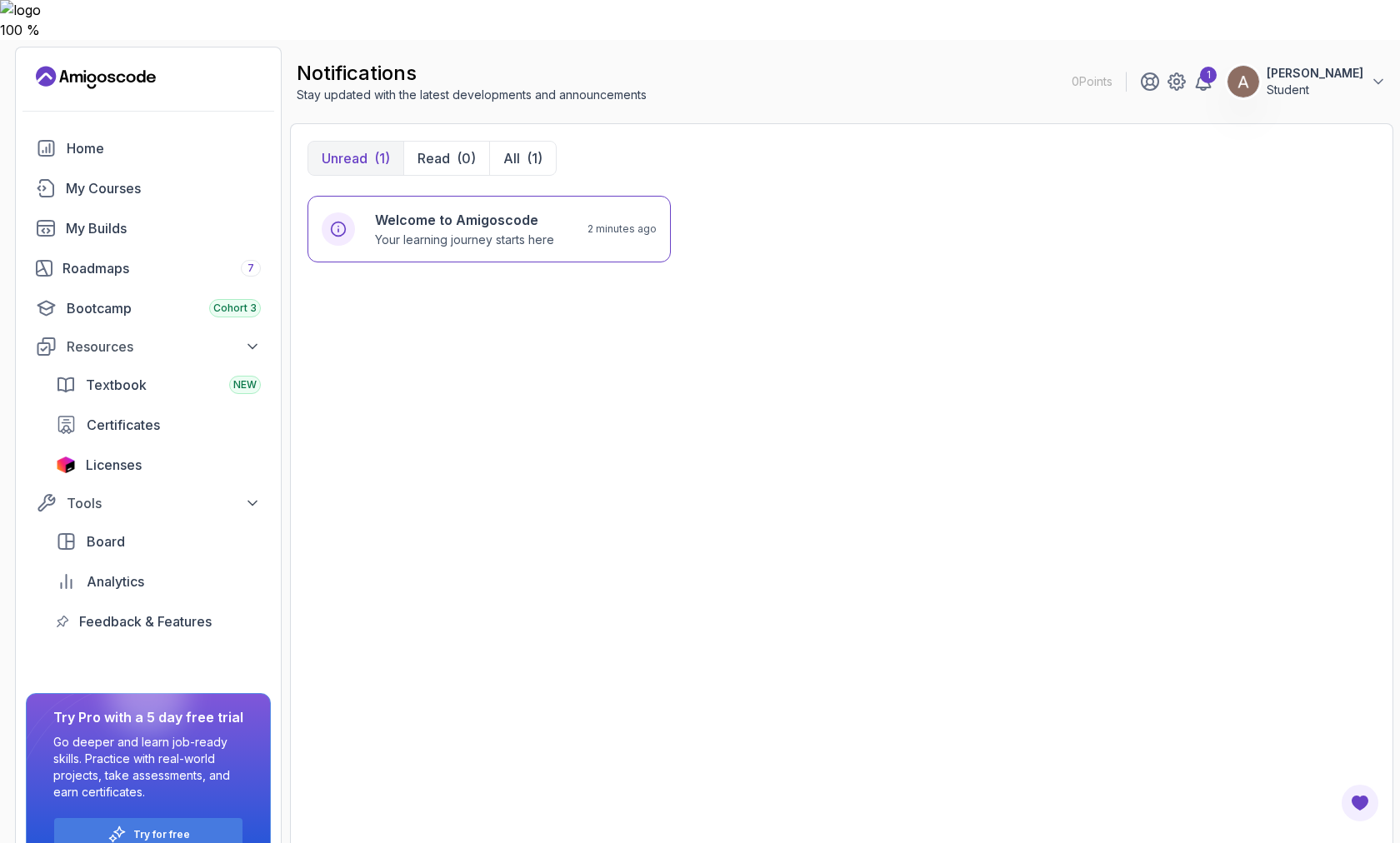
click at [95, 132] on div "Home My Courses My Builds Roadmaps 7 Bootcamp Cohort 3 Resources Textbook NEW C…" at bounding box center [148, 385] width 245 height 507
click at [95, 178] on div "My Courses" at bounding box center [163, 188] width 195 height 20
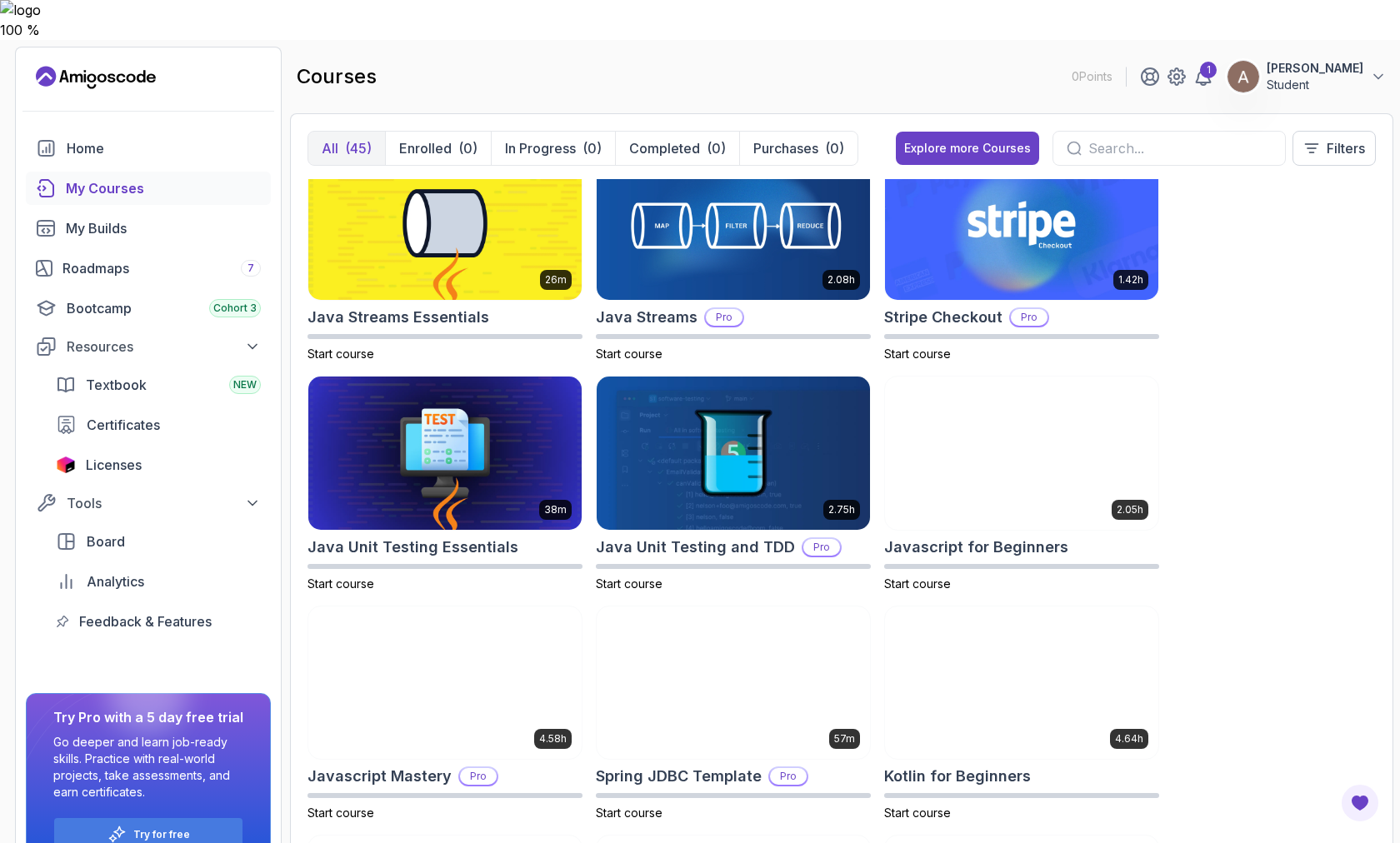
scroll to position [1153, 0]
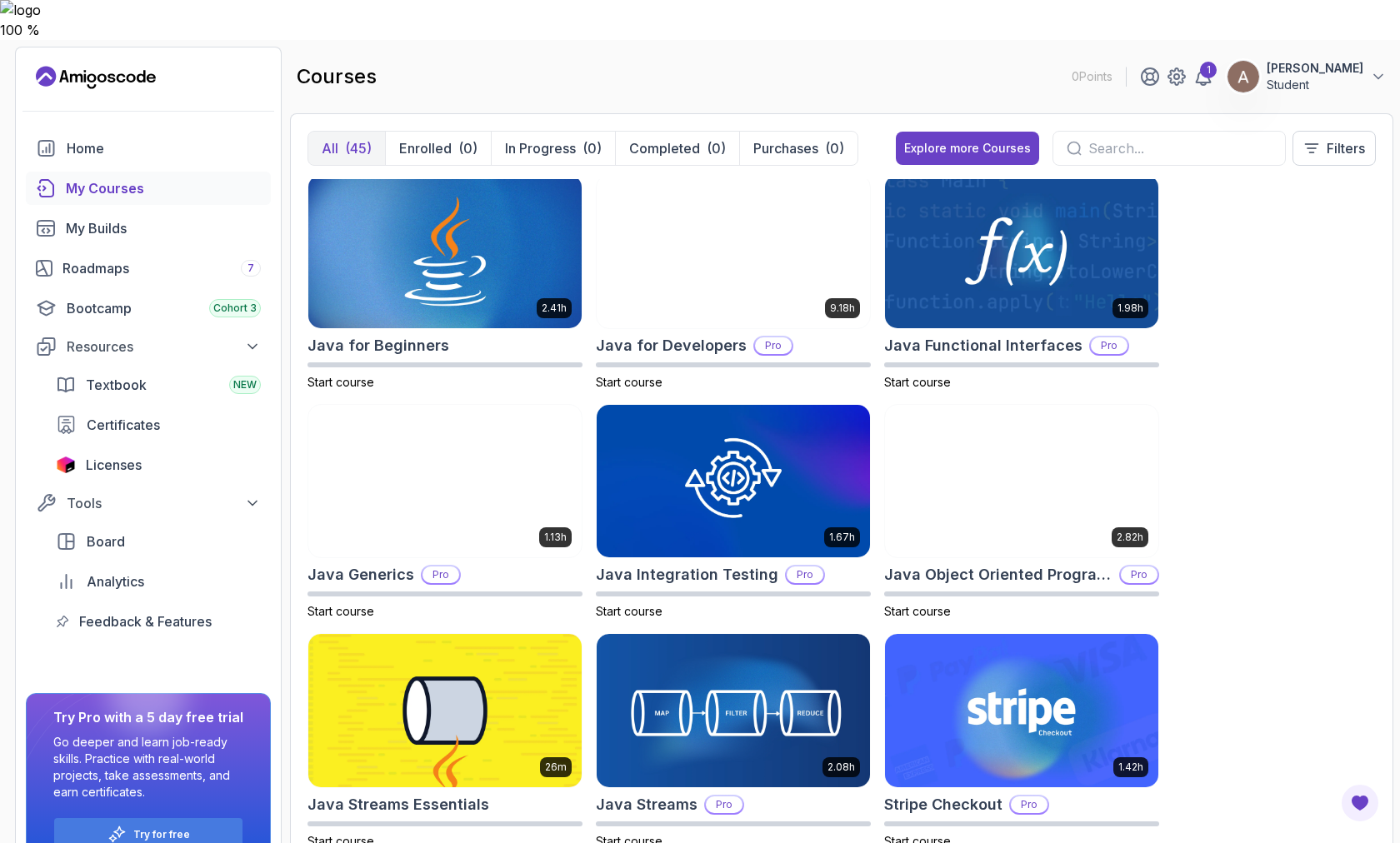
click at [1083, 131] on div at bounding box center [1169, 148] width 233 height 35
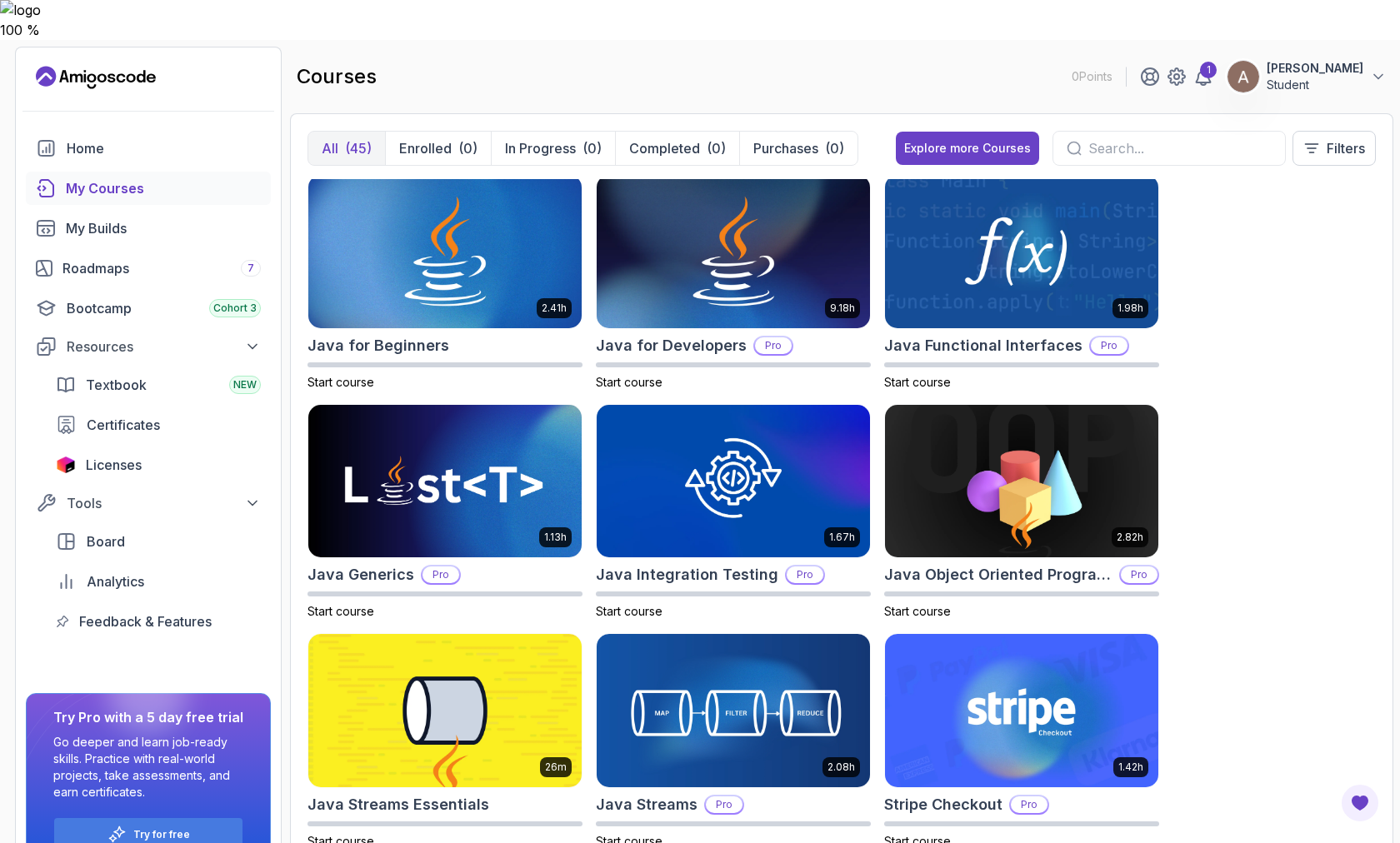
click at [1103, 138] on input "text" at bounding box center [1180, 148] width 183 height 20
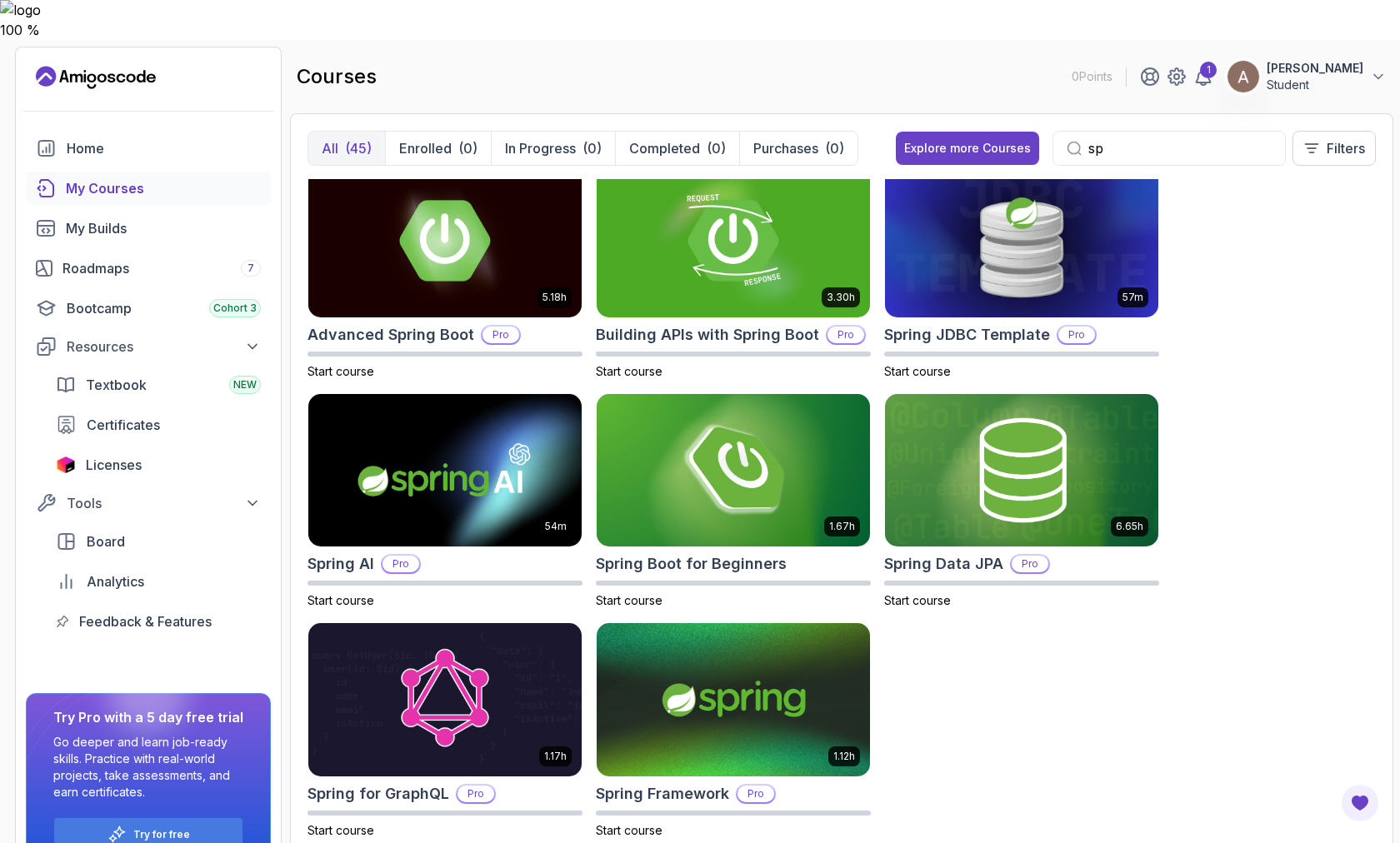
scroll to position [16, 0]
type input "s"
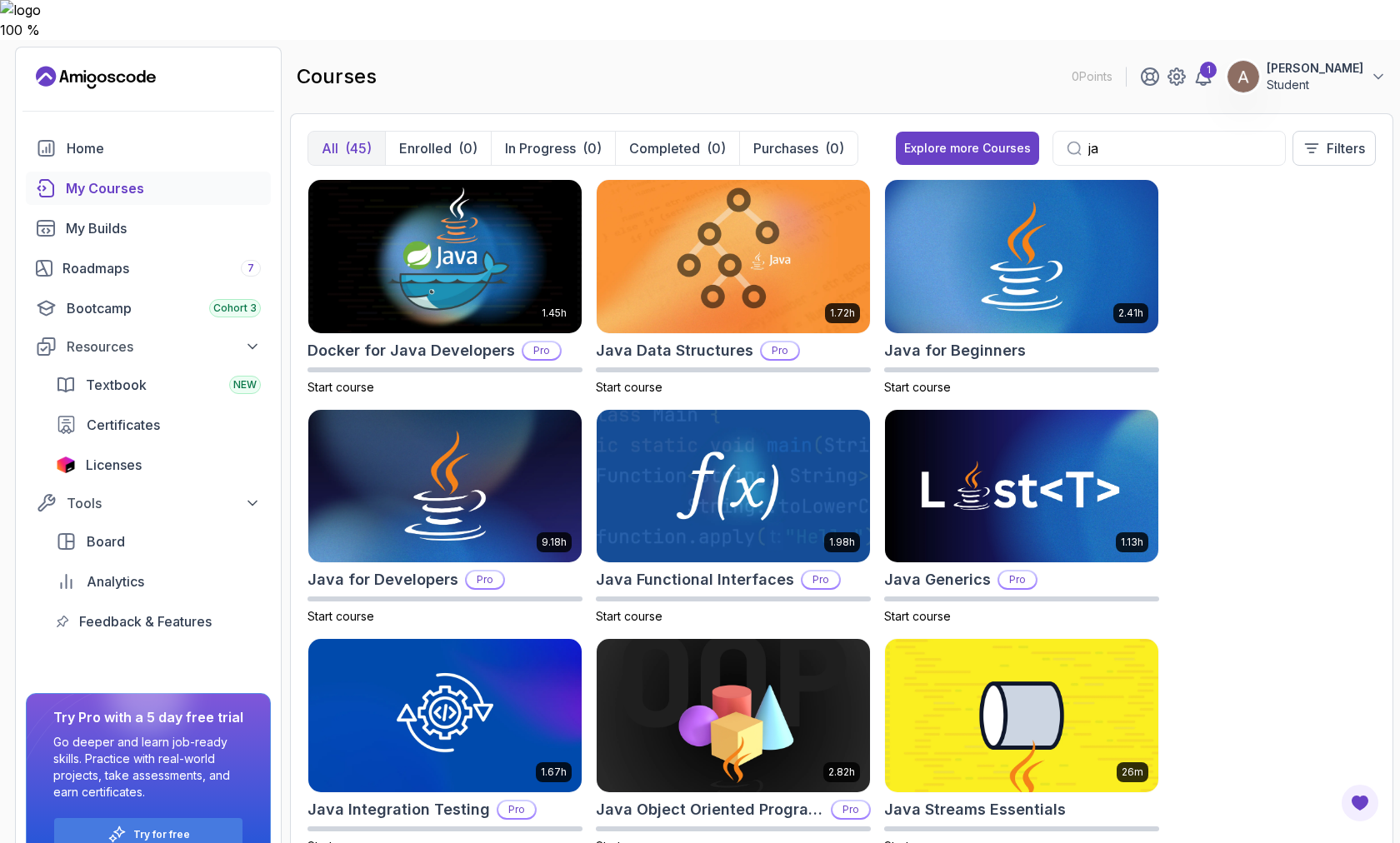
type input "j"
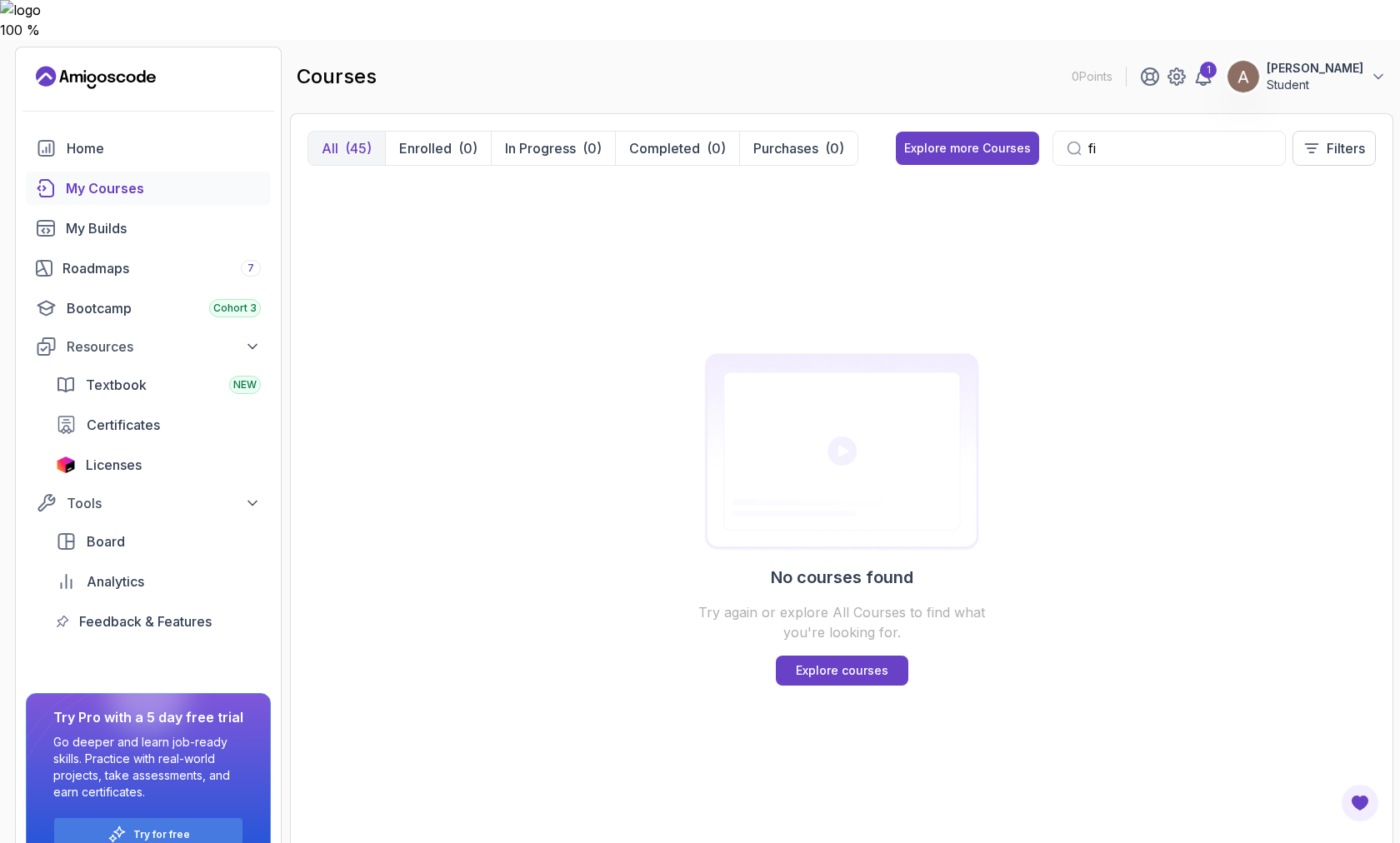
type input "f"
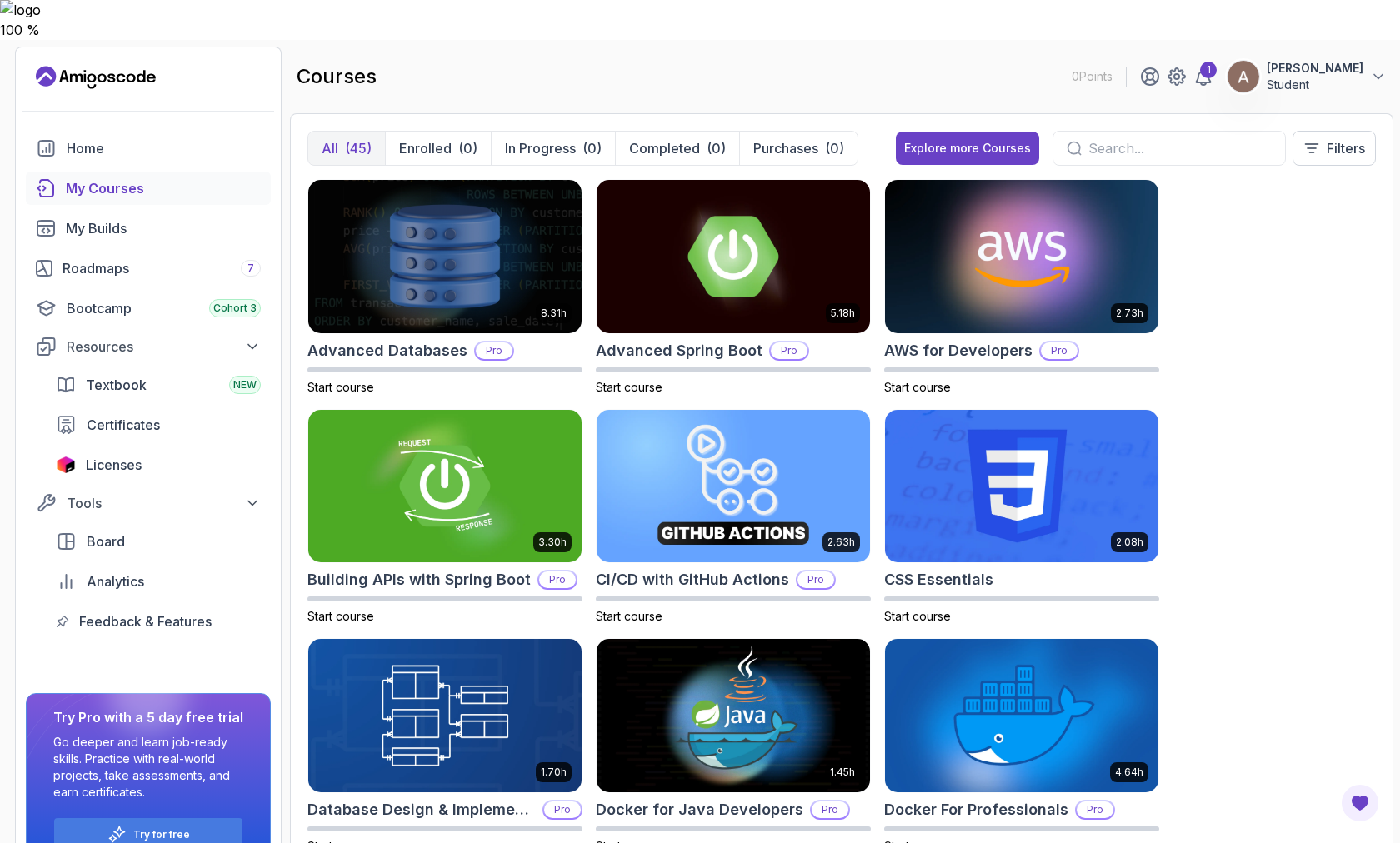
type input "c"
click at [1217, 62] on div "1" at bounding box center [1209, 70] width 17 height 17
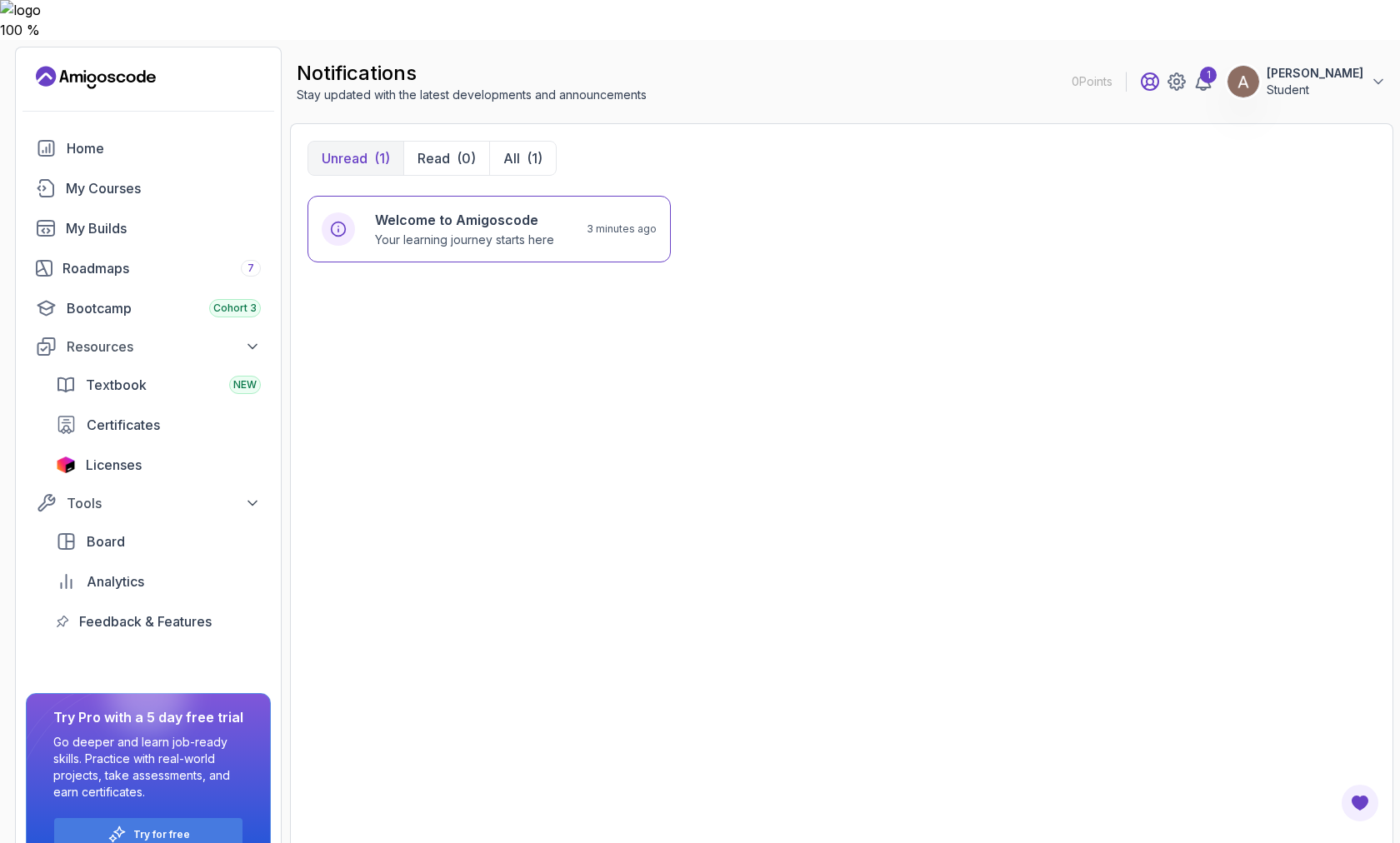
click at [1158, 74] on icon at bounding box center [1151, 82] width 17 height 17
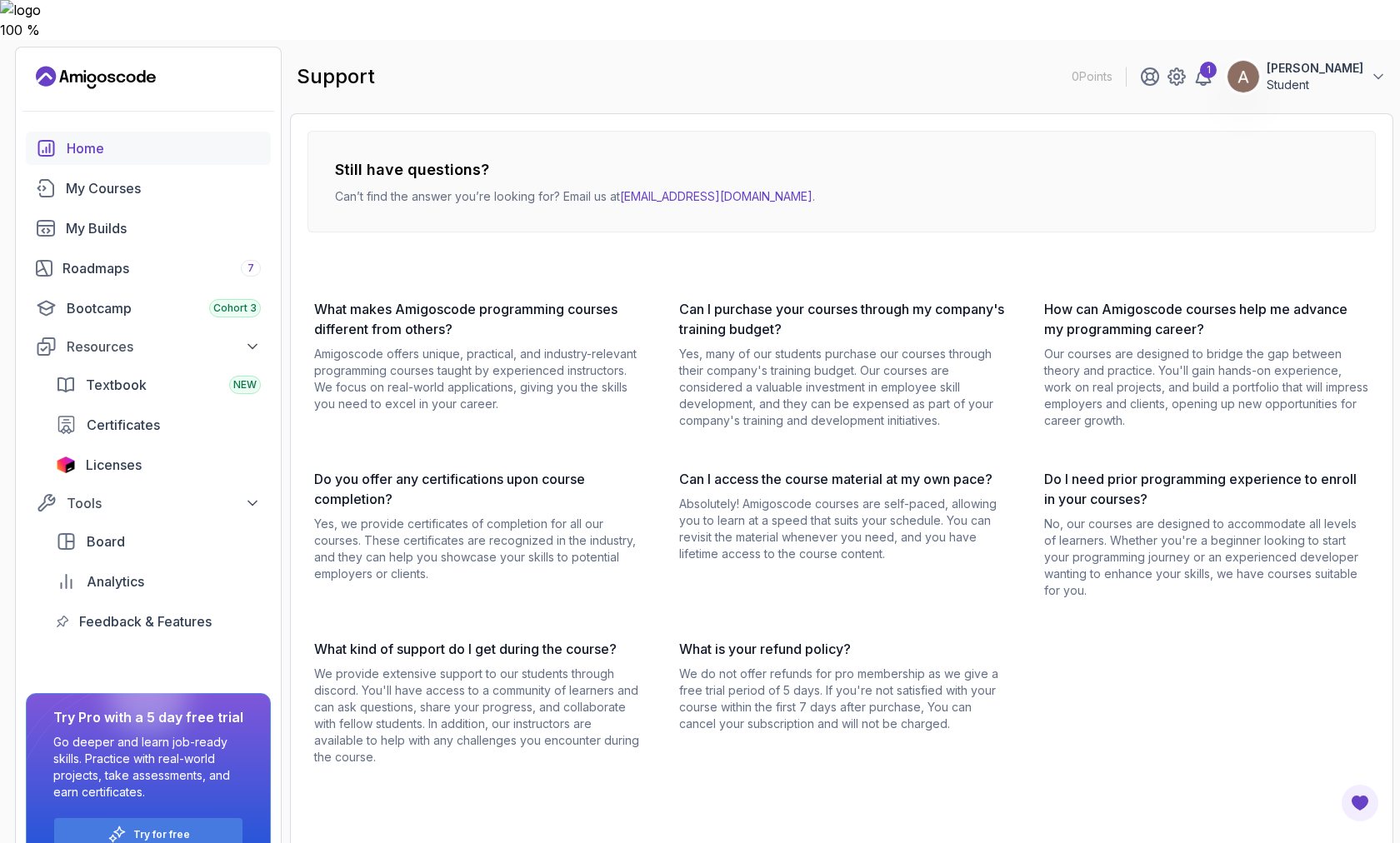
click at [82, 132] on link "Home" at bounding box center [148, 148] width 245 height 34
click at [90, 178] on div "My Courses" at bounding box center [163, 188] width 195 height 20
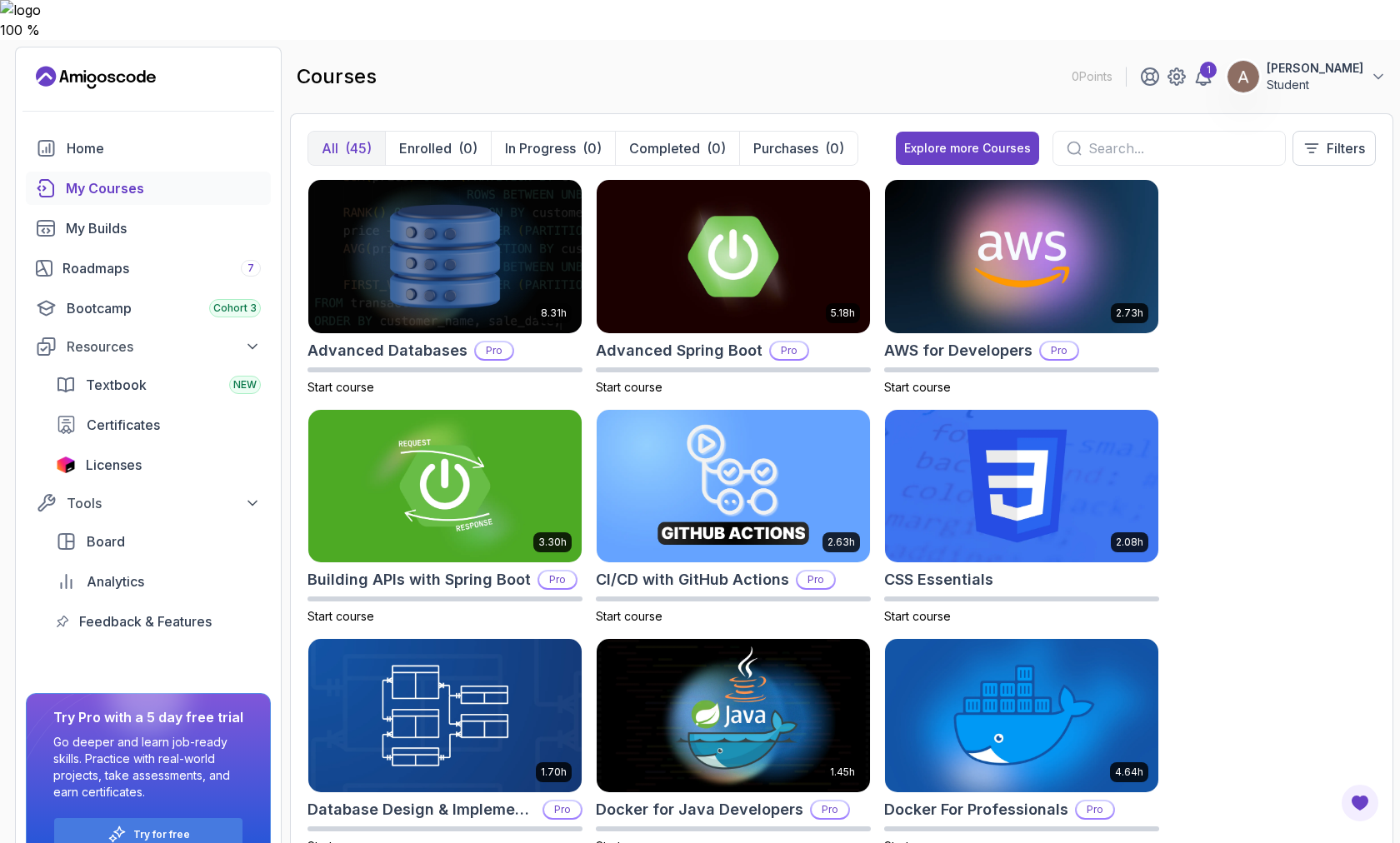
click at [1095, 138] on input "text" at bounding box center [1180, 148] width 183 height 20
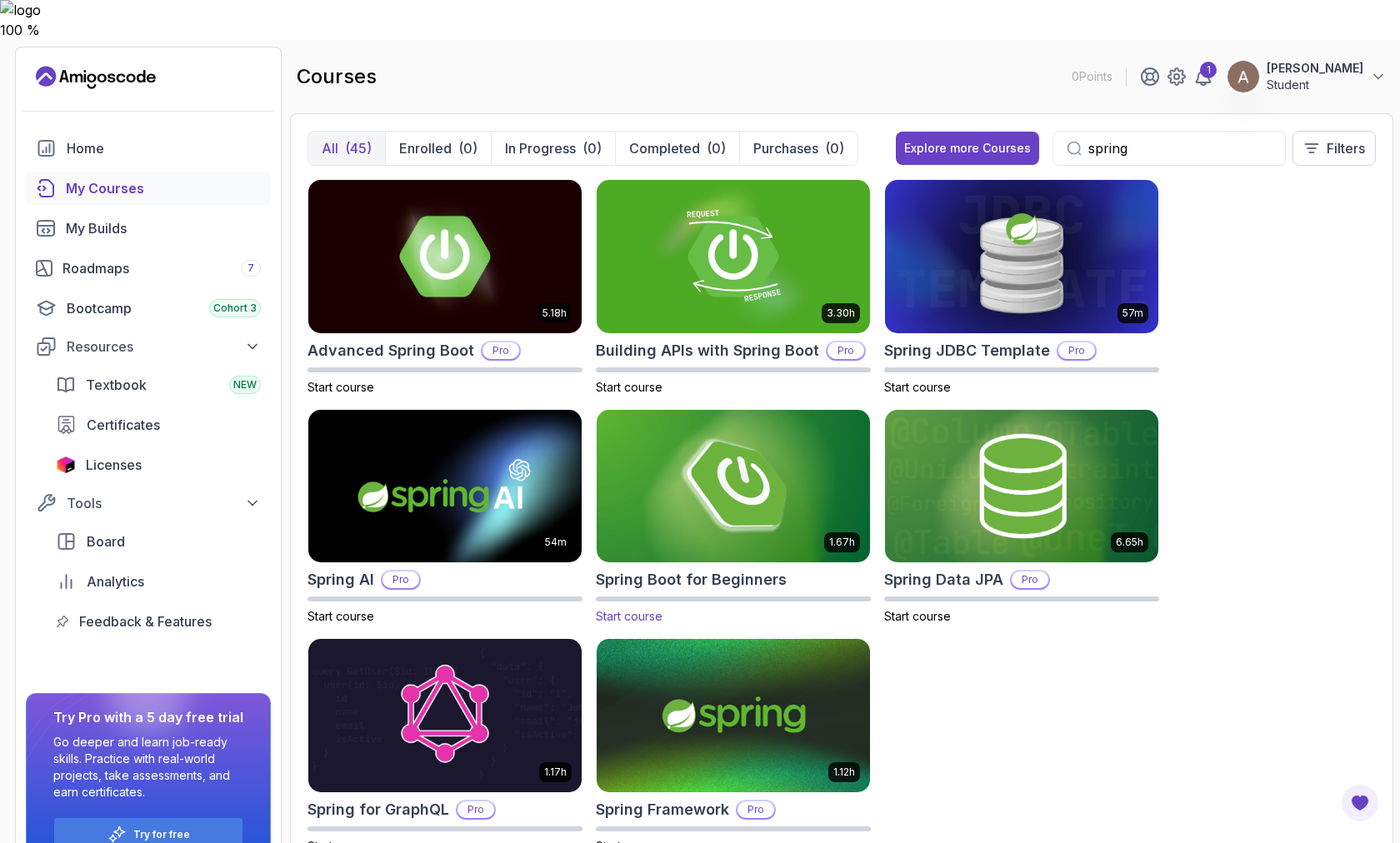
scroll to position [16, 0]
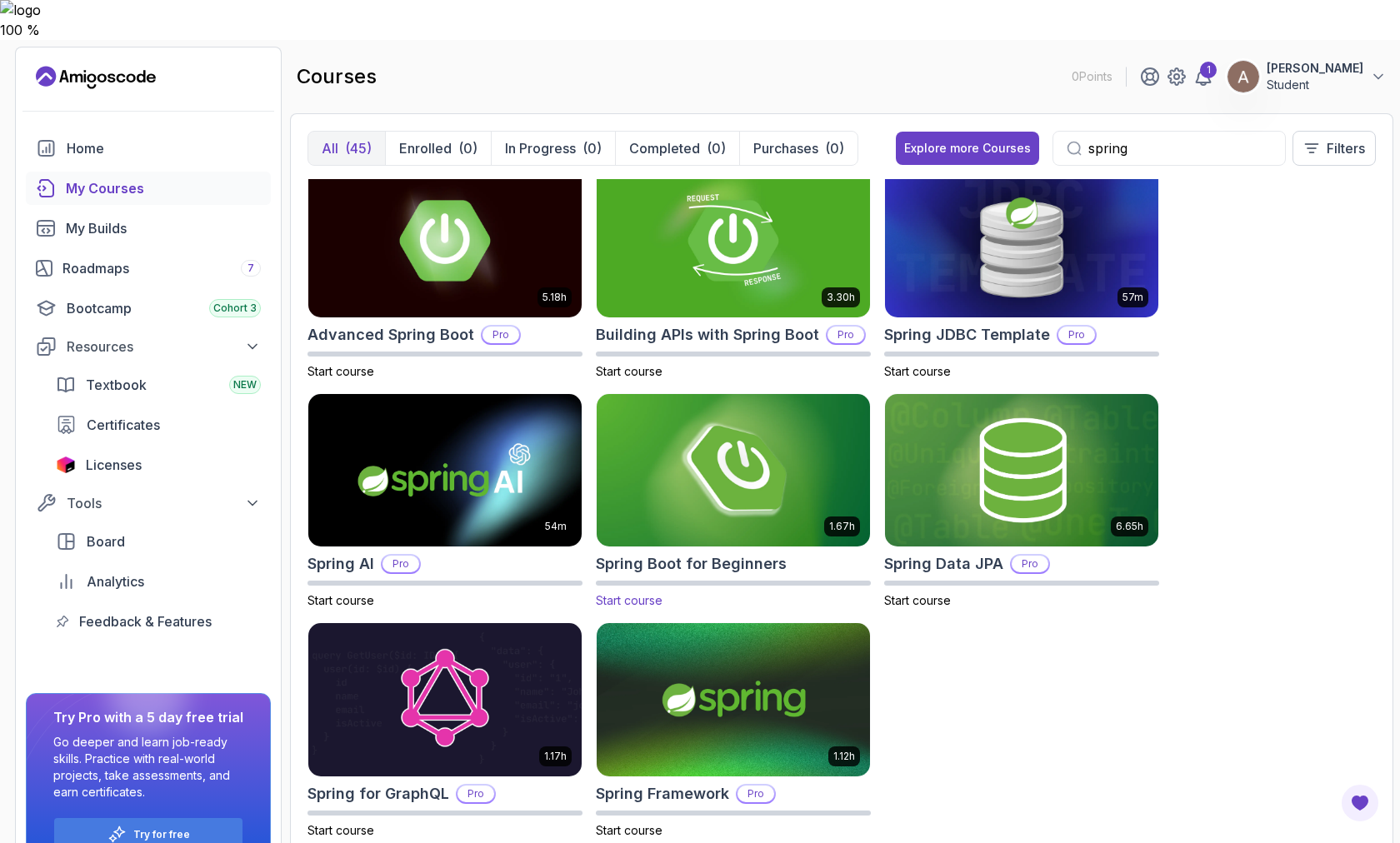
type input "spring"
click at [732, 418] on img at bounding box center [733, 471] width 287 height 161
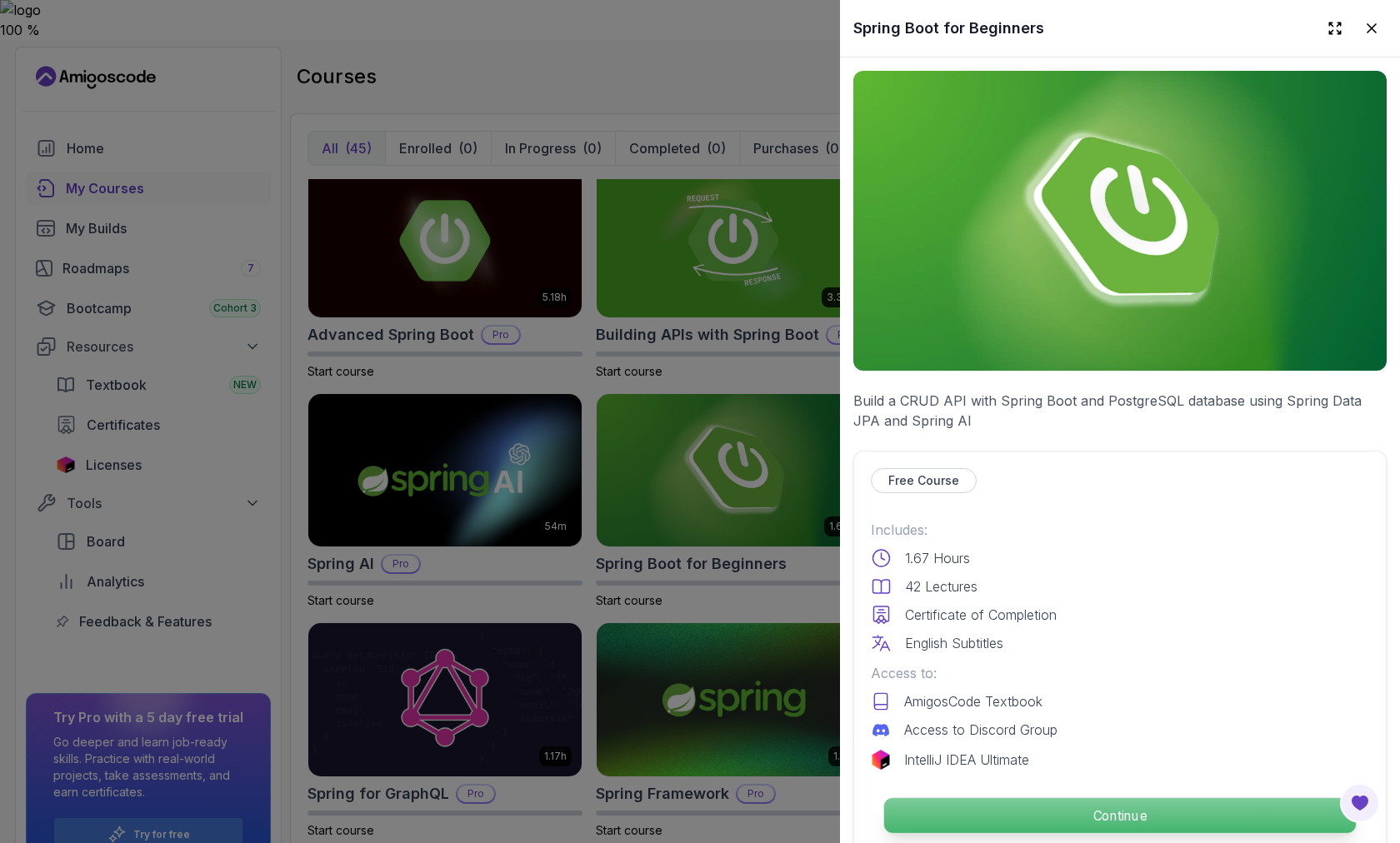
click at [1075, 815] on p "Continue" at bounding box center [1120, 815] width 472 height 35
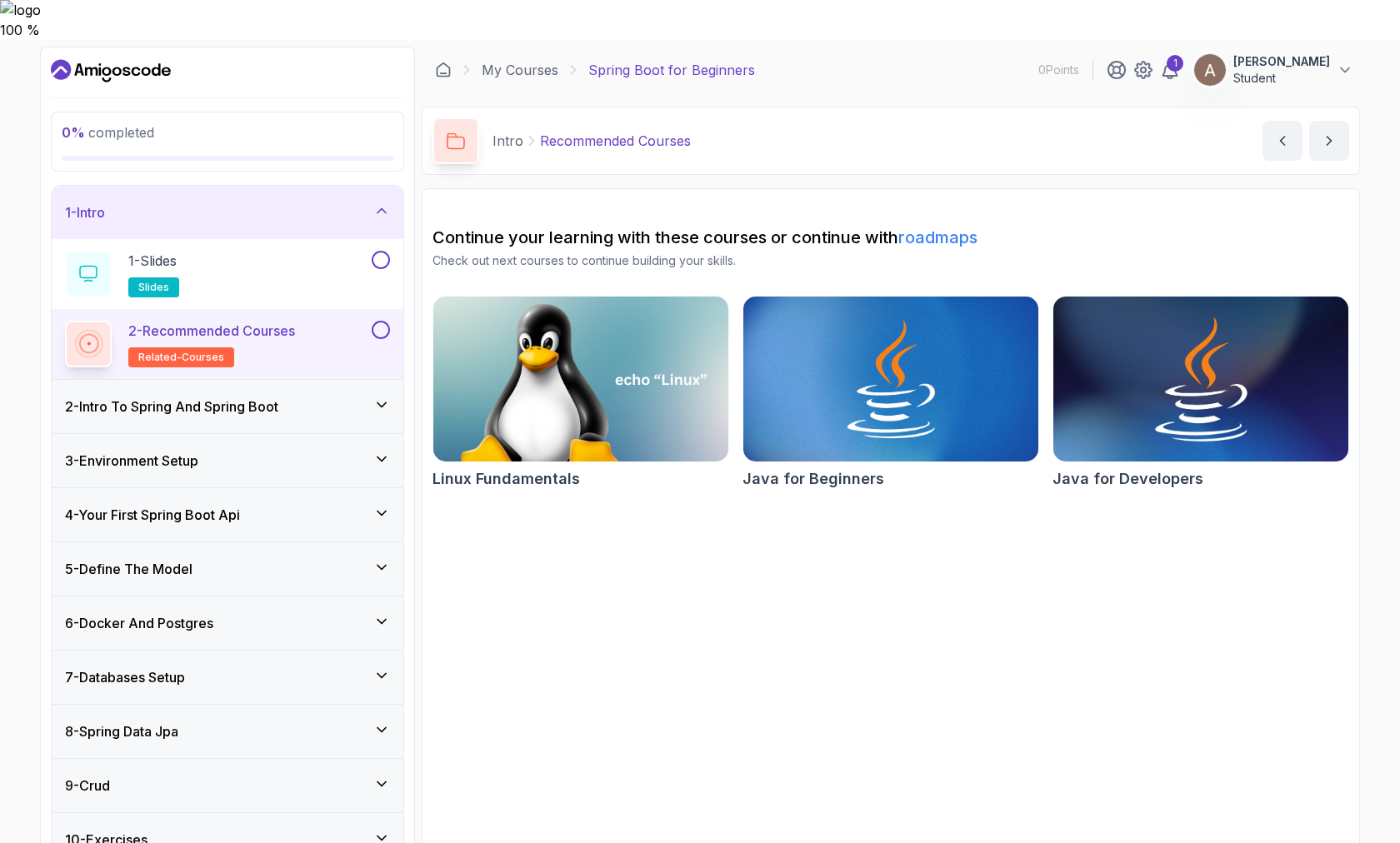
click at [1136, 366] on img at bounding box center [1201, 379] width 310 height 174
click at [191, 397] on h3 "2 - Intro To Spring And Spring Boot" at bounding box center [172, 406] width 213 height 20
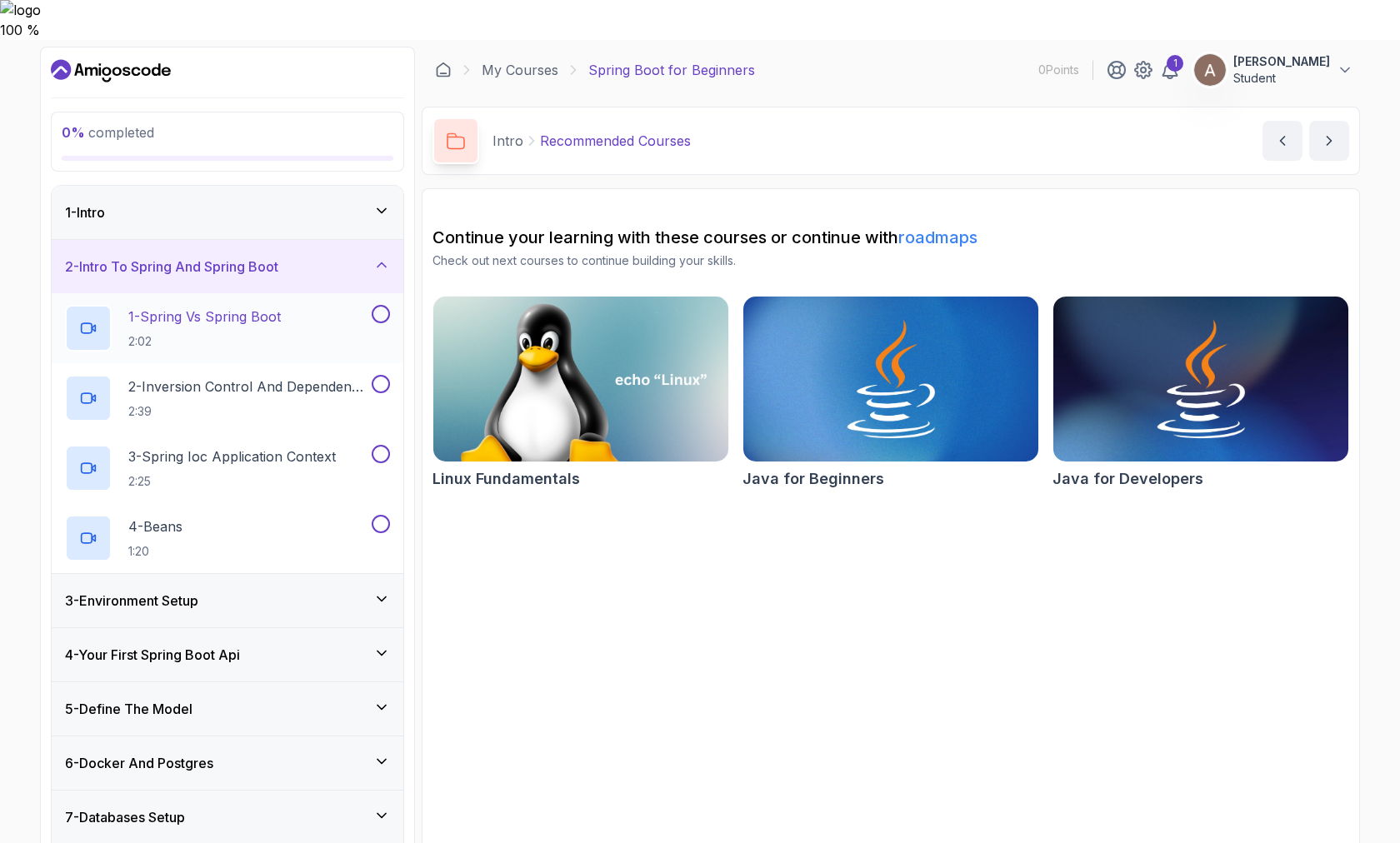
click at [216, 333] on p "2:02" at bounding box center [204, 342] width 152 height 17
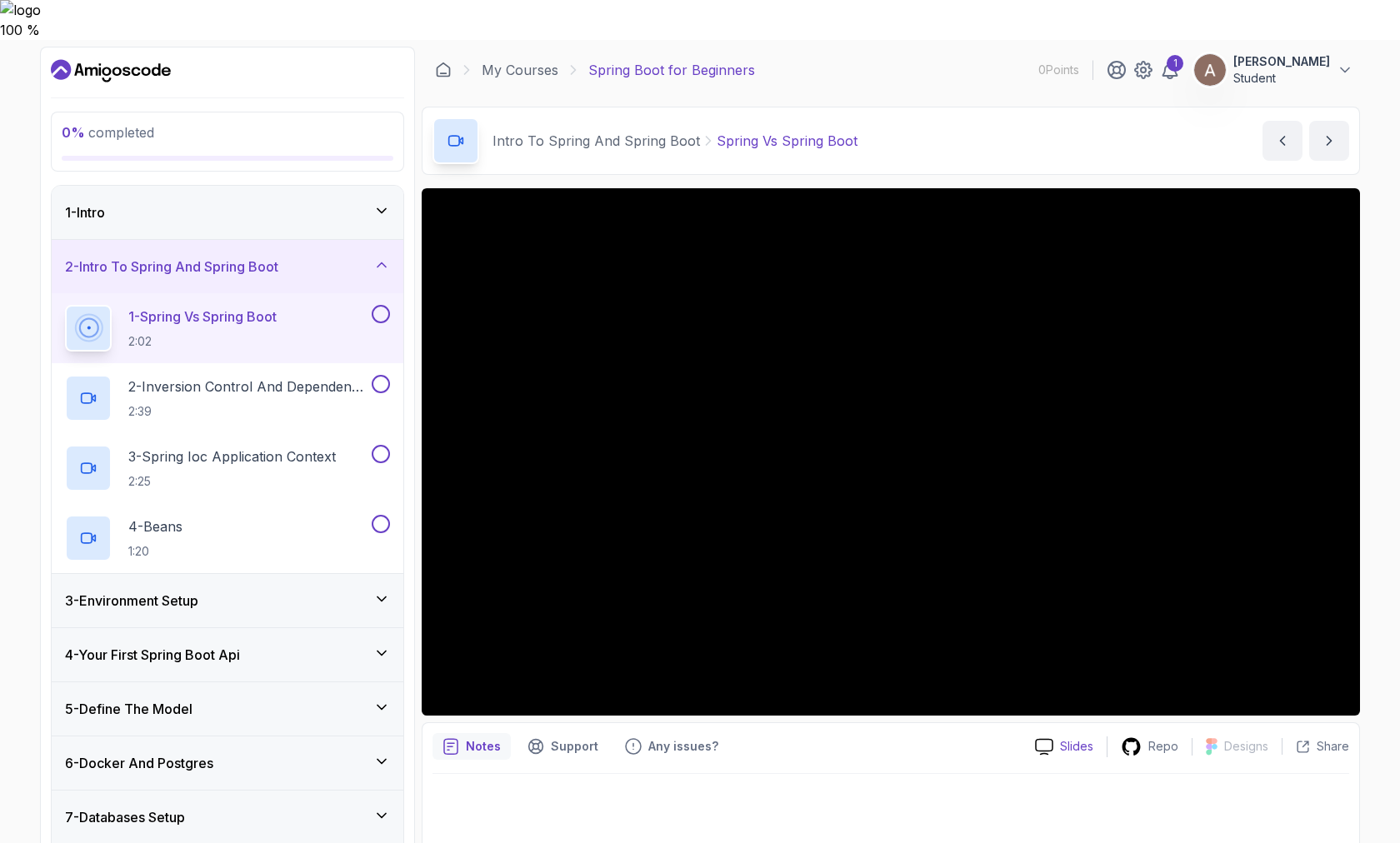
click at [1082, 738] on p "Slides" at bounding box center [1077, 747] width 34 height 17
click at [574, 738] on p "Support" at bounding box center [574, 747] width 48 height 17
click at [600, 733] on div "Support" at bounding box center [562, 746] width 91 height 27
click at [576, 738] on p "Support" at bounding box center [574, 747] width 48 height 17
click at [695, 738] on p "Any issues?" at bounding box center [683, 747] width 70 height 17
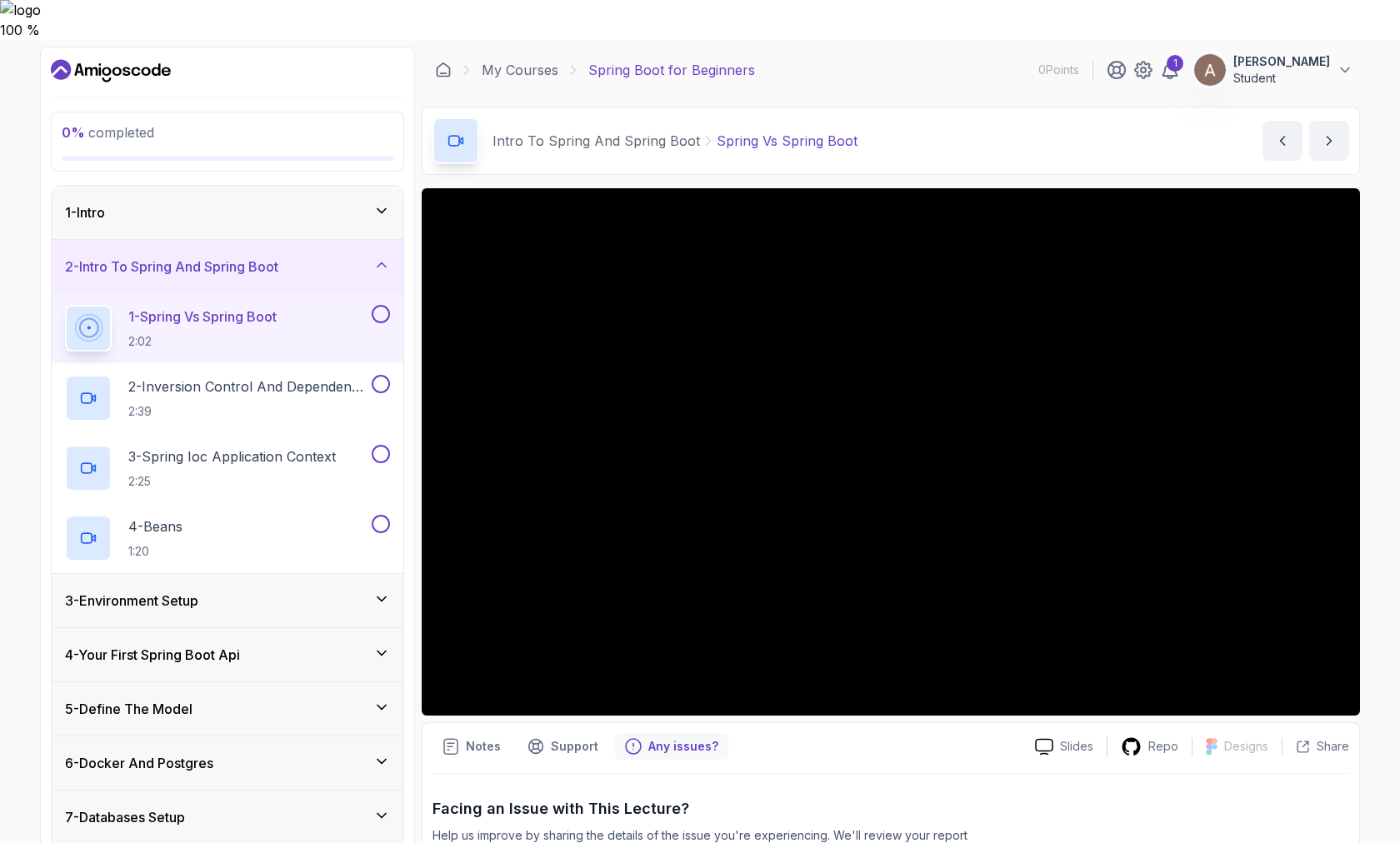
click at [884, 733] on div "Notes Support Any issues?" at bounding box center [727, 746] width 589 height 27
click at [78, 316] on icon at bounding box center [89, 328] width 22 height 22
click at [1142, 737] on icon at bounding box center [1131, 747] width 21 height 21
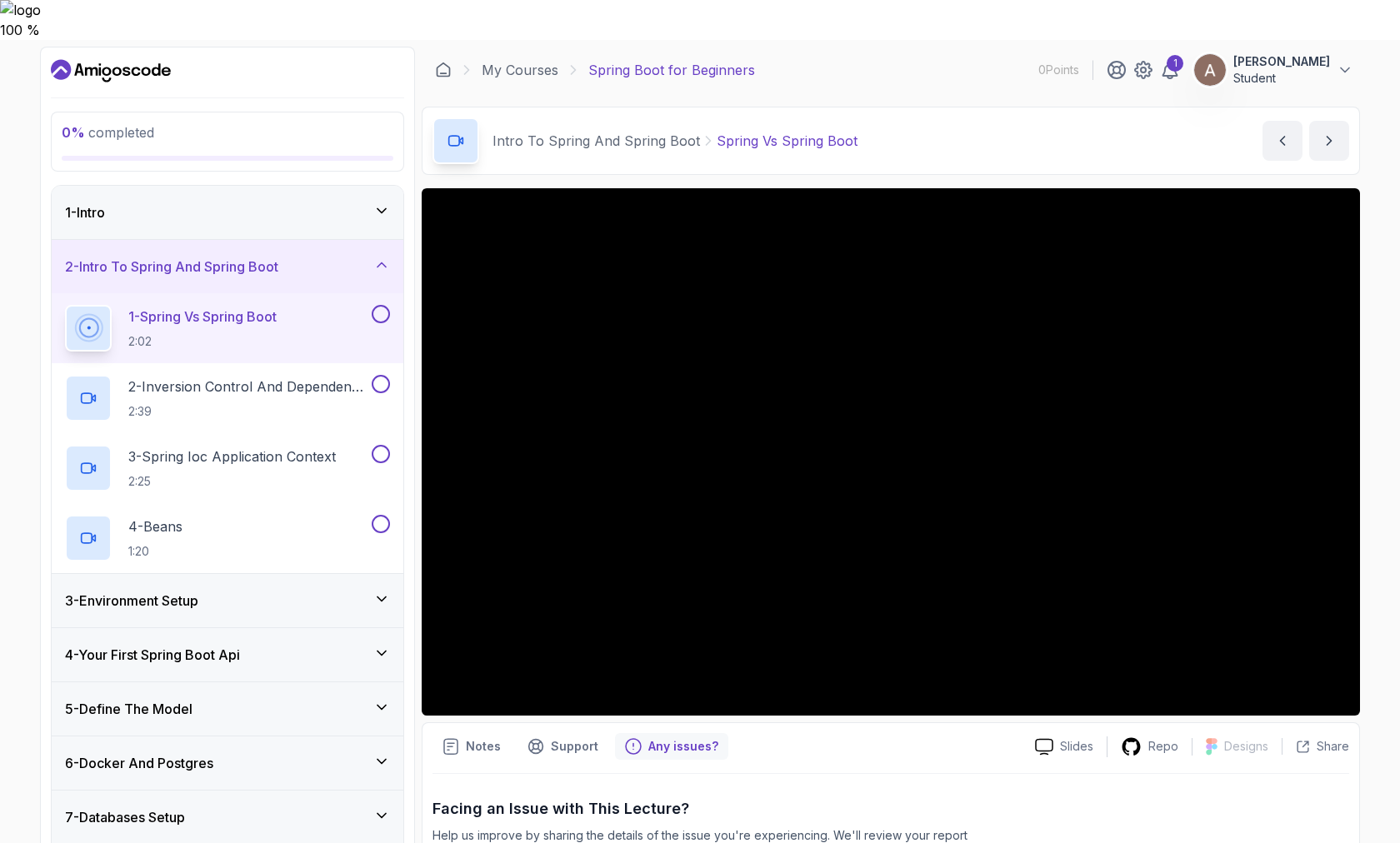
click at [977, 733] on div "Notes Support Any issues?" at bounding box center [727, 746] width 589 height 27
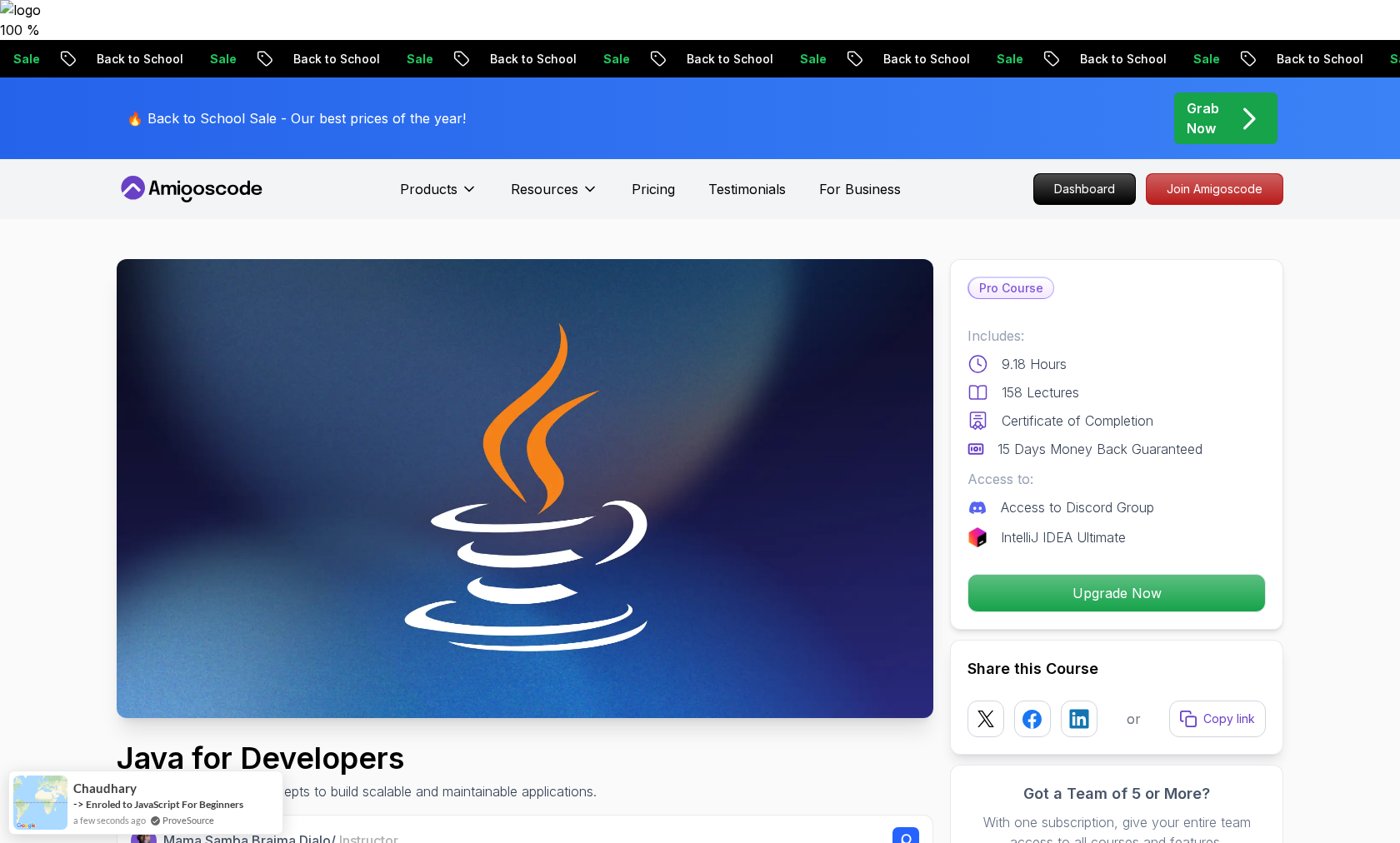
click at [1224, 98] on div "Grab Now" at bounding box center [1226, 118] width 78 height 40
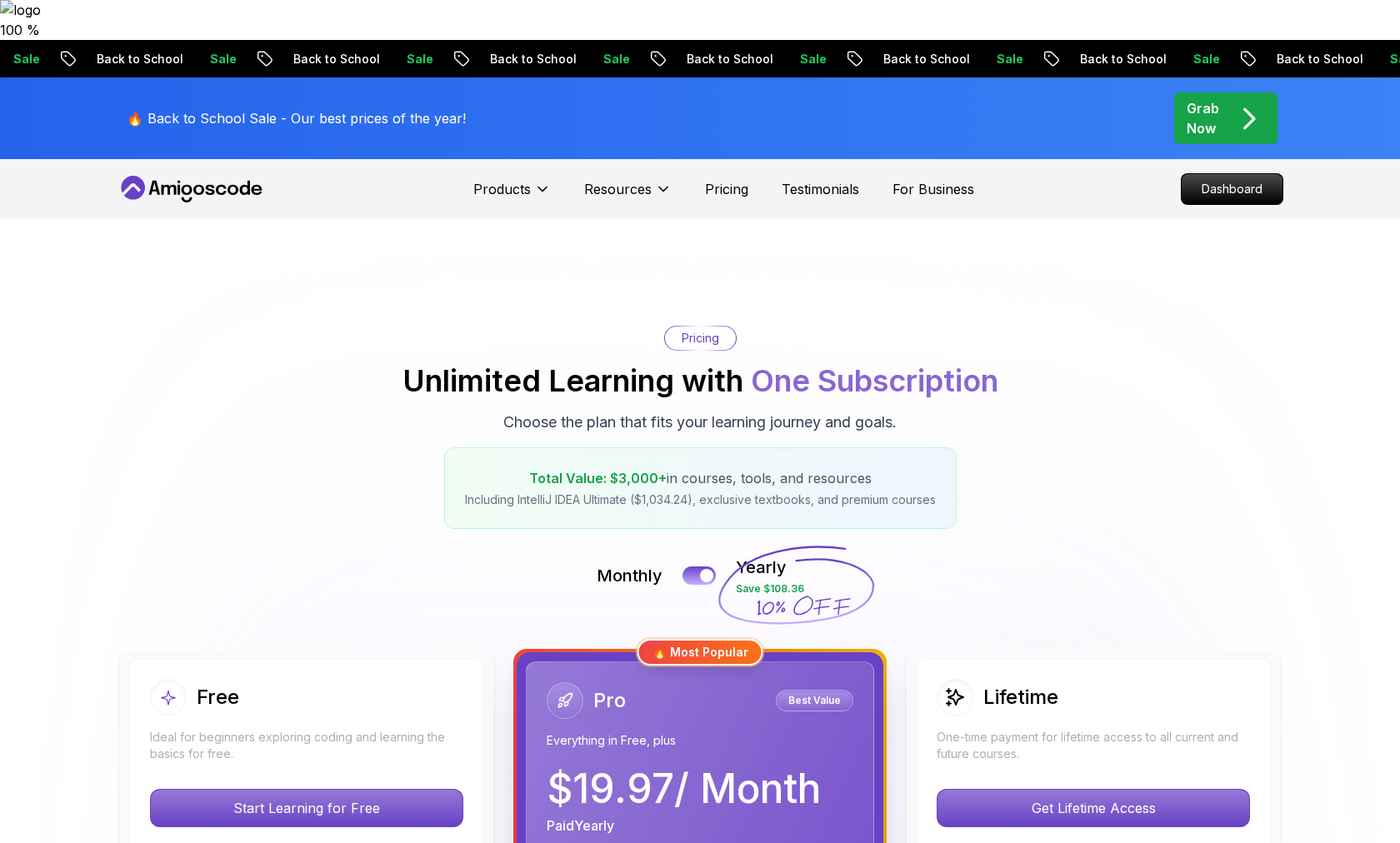
click at [1218, 98] on p "Grab Now" at bounding box center [1203, 118] width 33 height 40
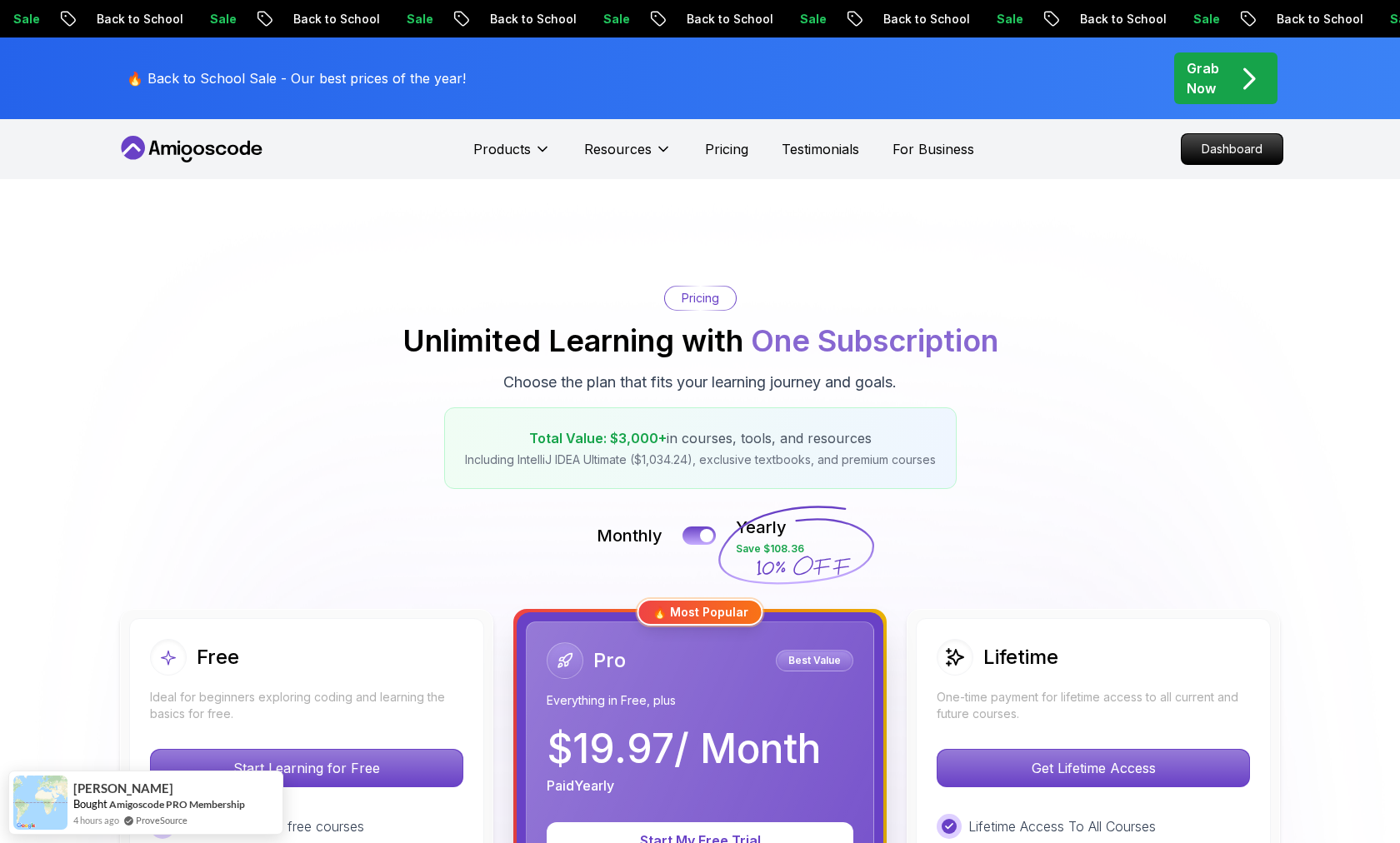
scroll to position [187, 0]
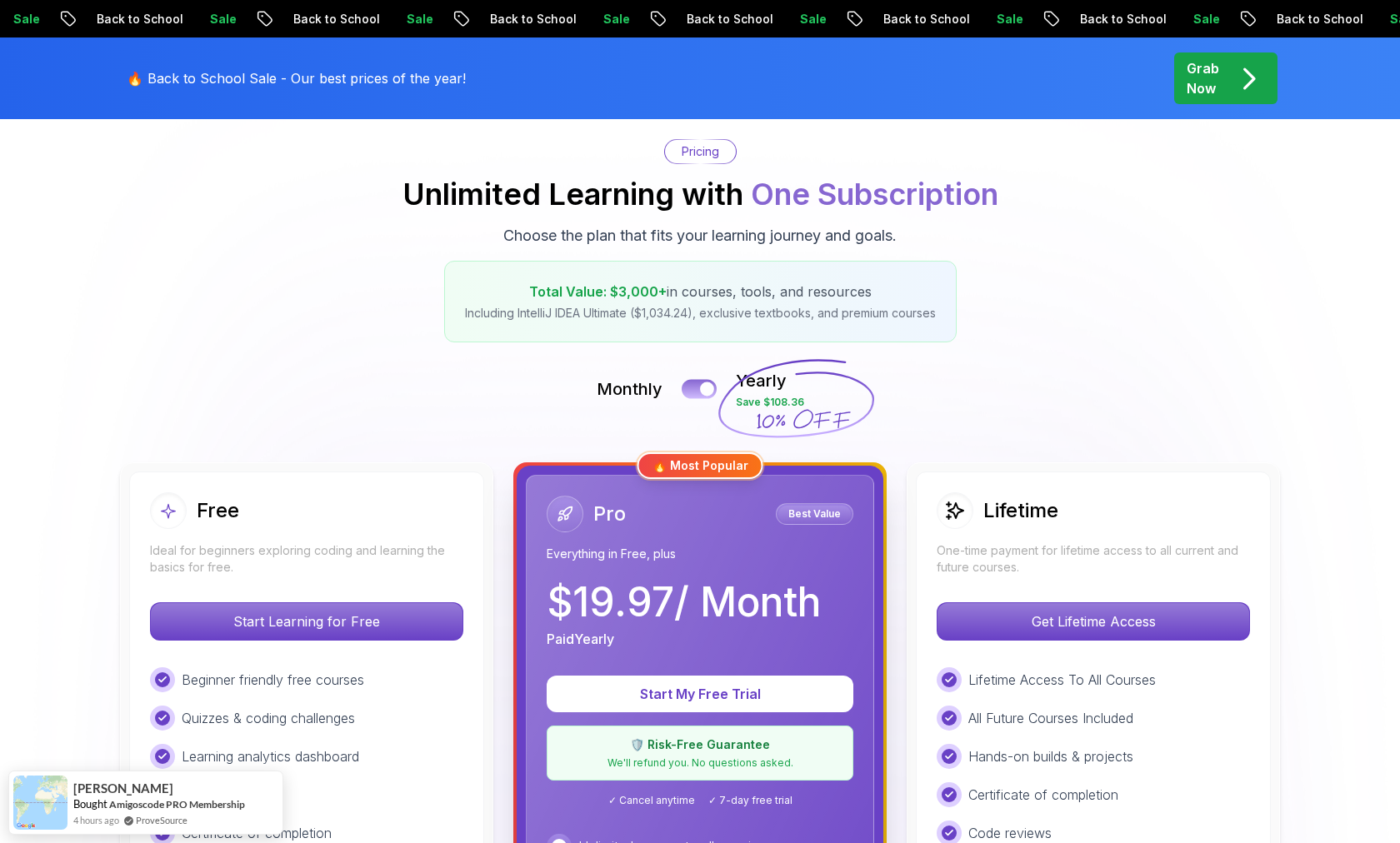
click at [697, 379] on button at bounding box center [699, 388] width 35 height 20
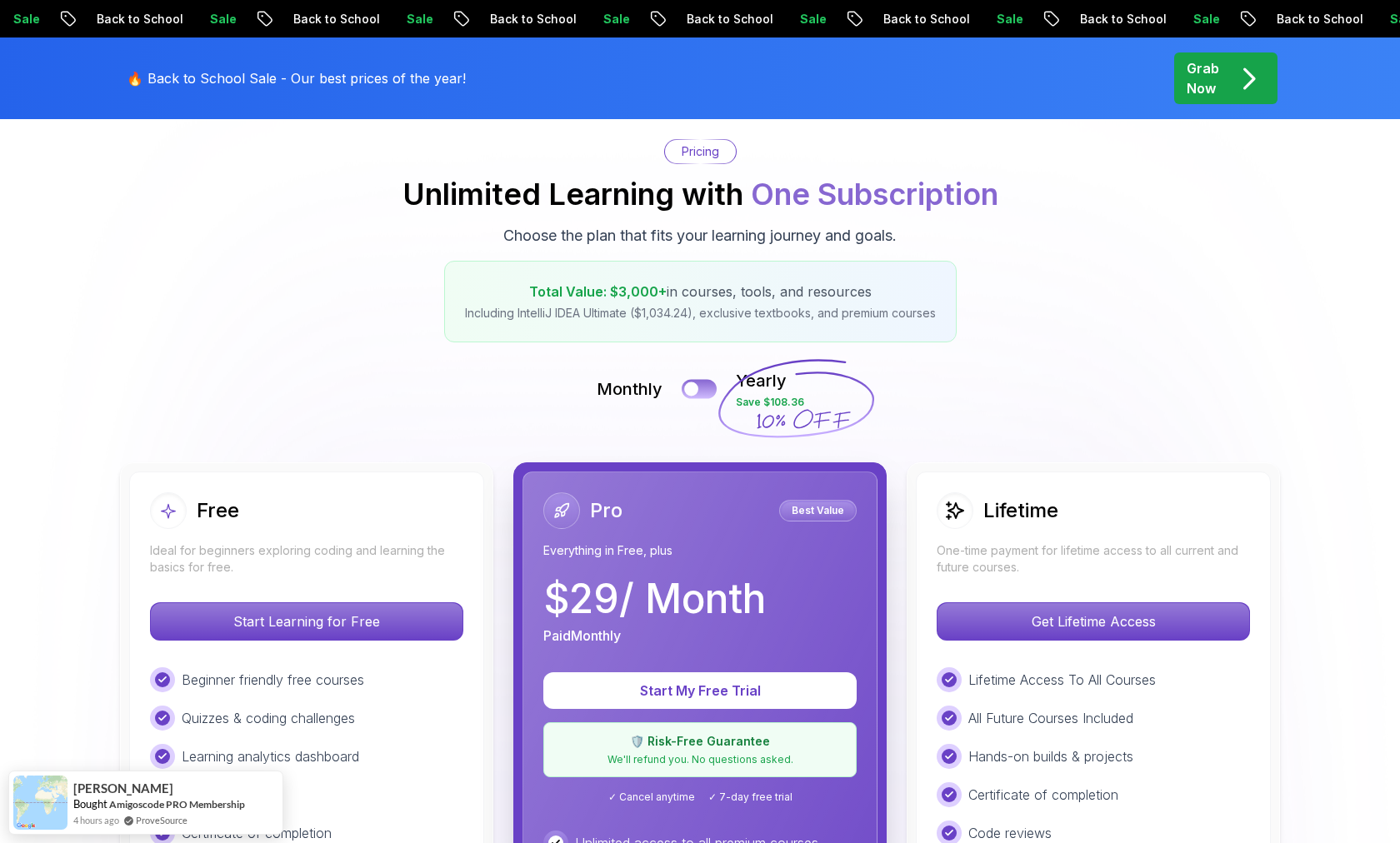
click at [697, 379] on button at bounding box center [699, 388] width 35 height 20
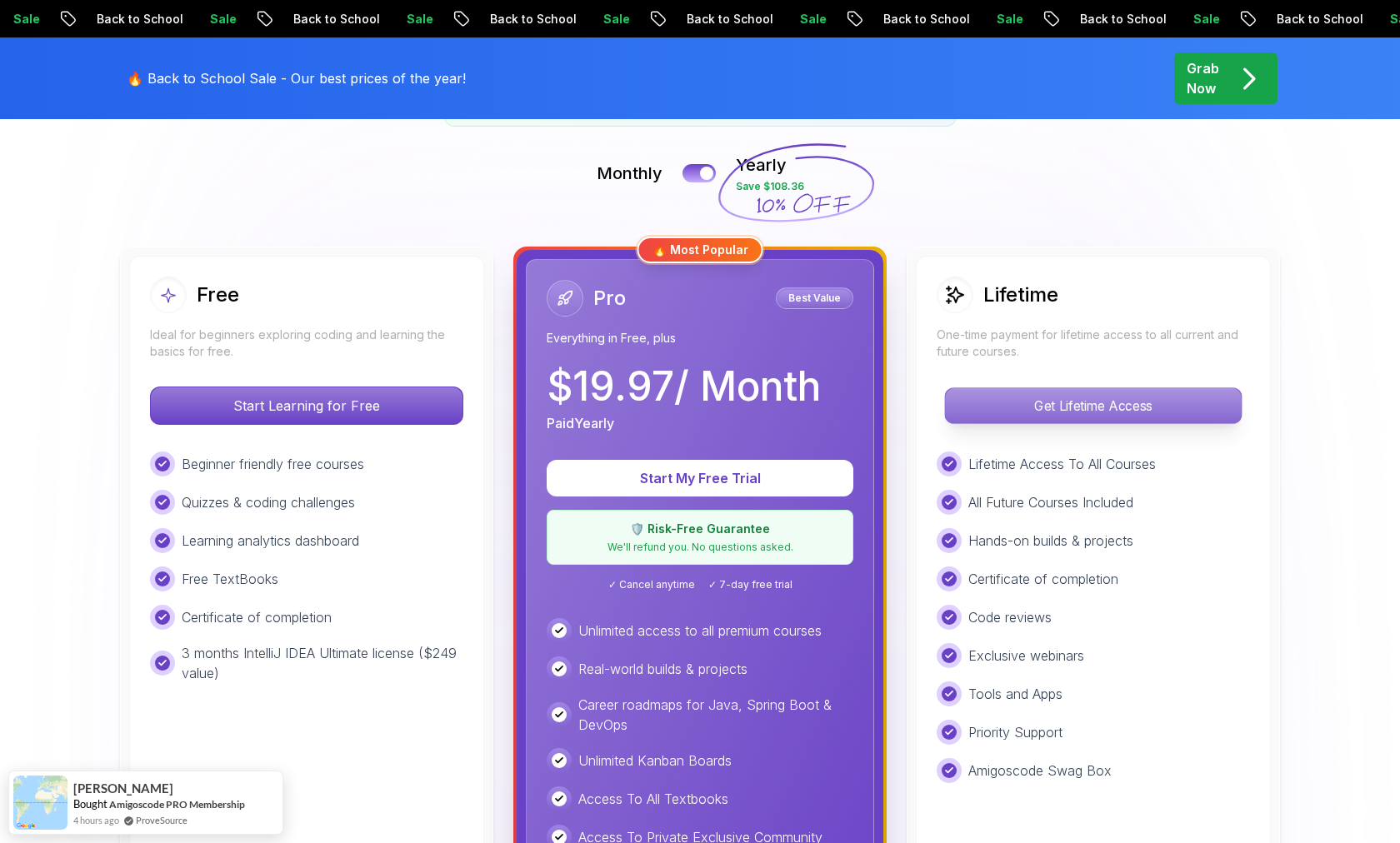
scroll to position [414, 0]
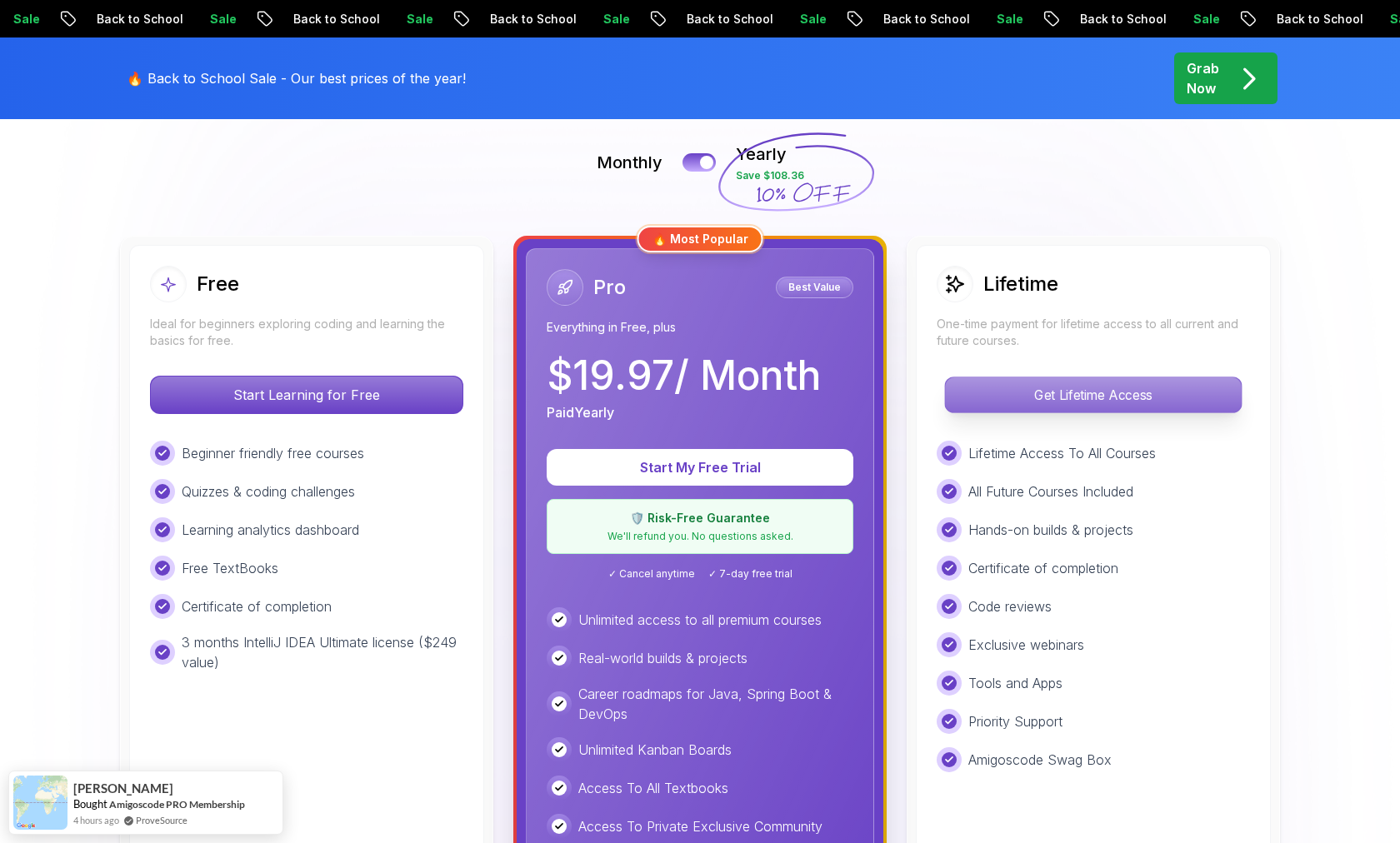
click at [1050, 377] on p "Get Lifetime Access" at bounding box center [1093, 394] width 296 height 35
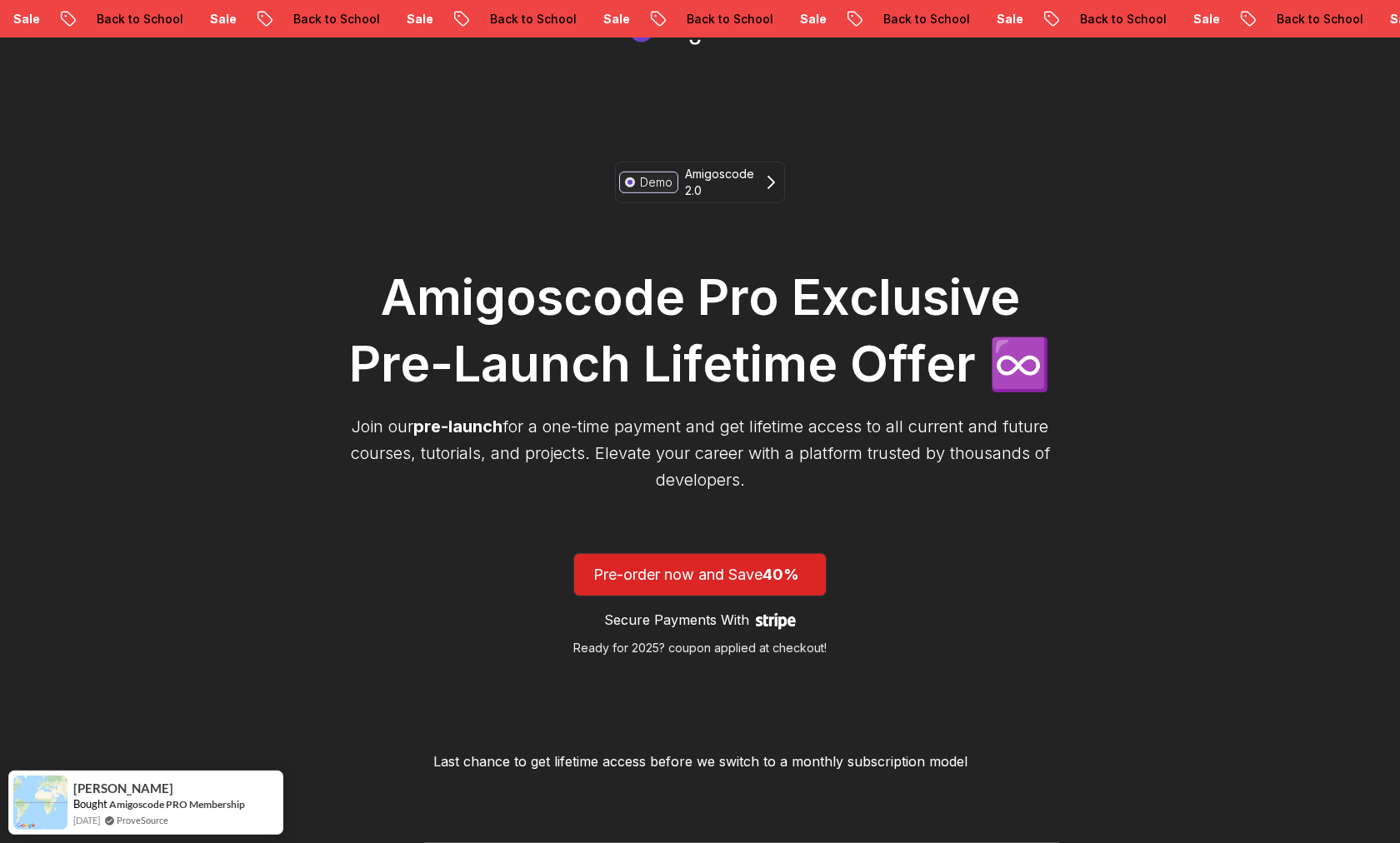
scroll to position [93, 0]
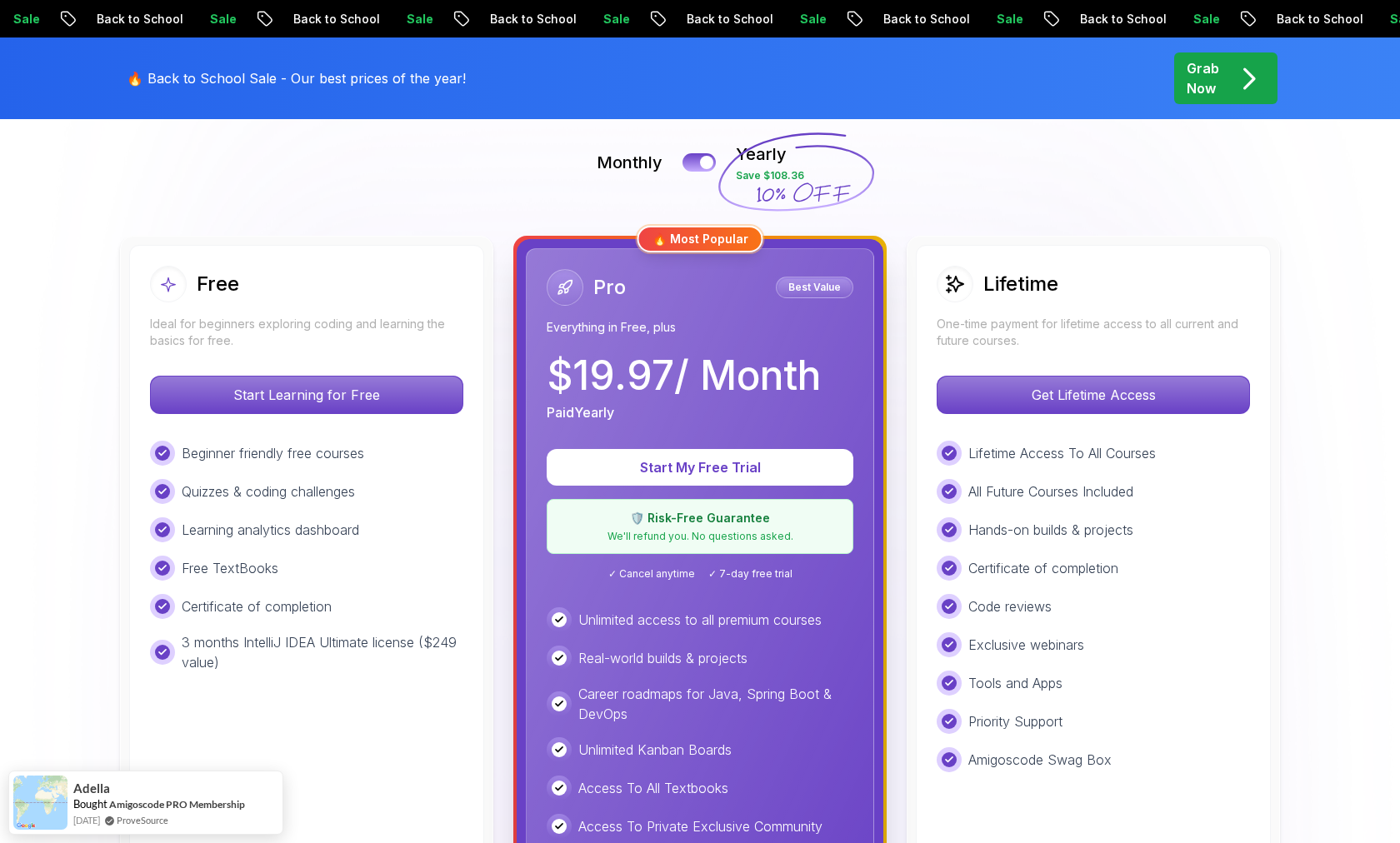
scroll to position [13, 0]
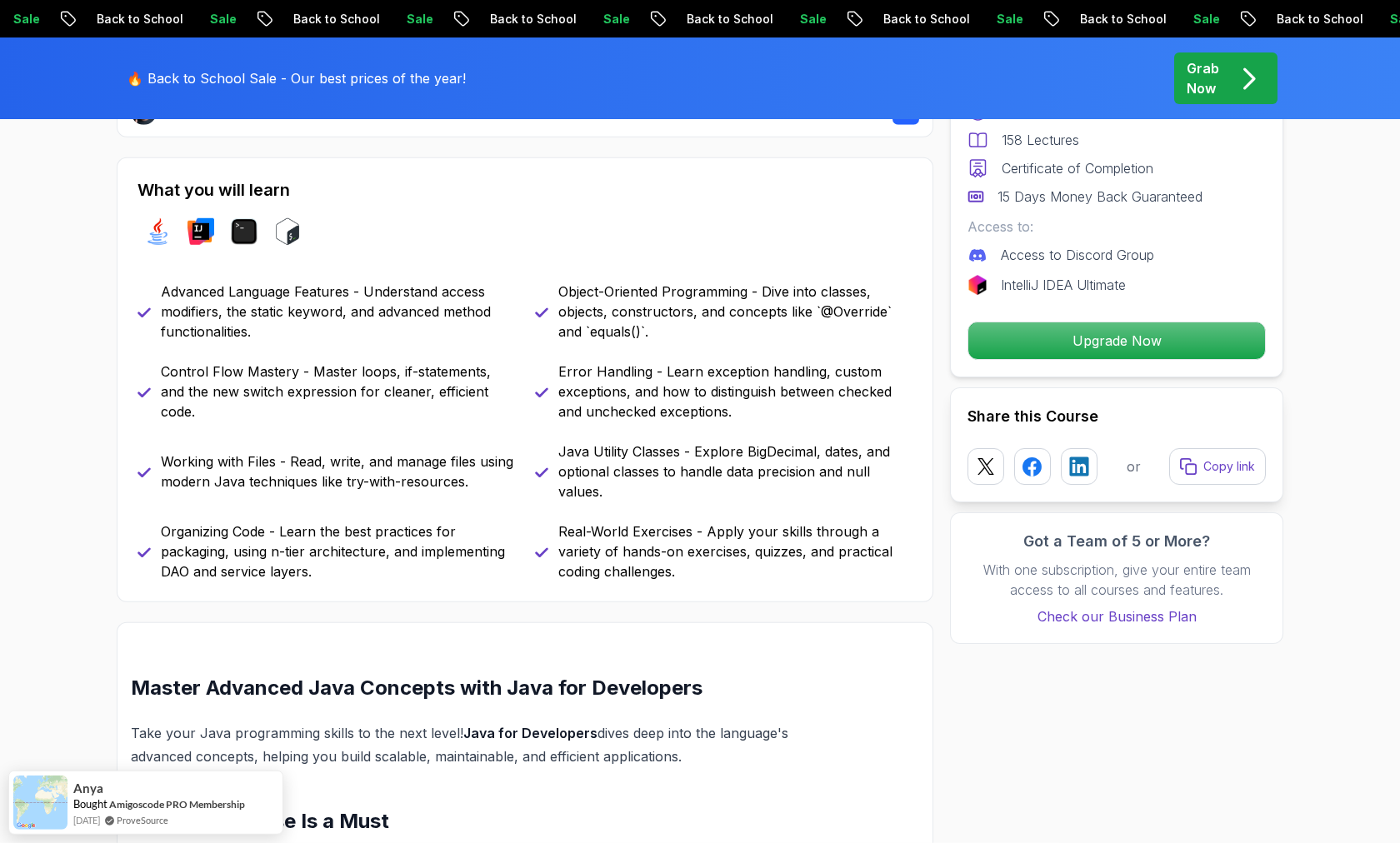
scroll to position [733, 0]
